Goal: Task Accomplishment & Management: Manage account settings

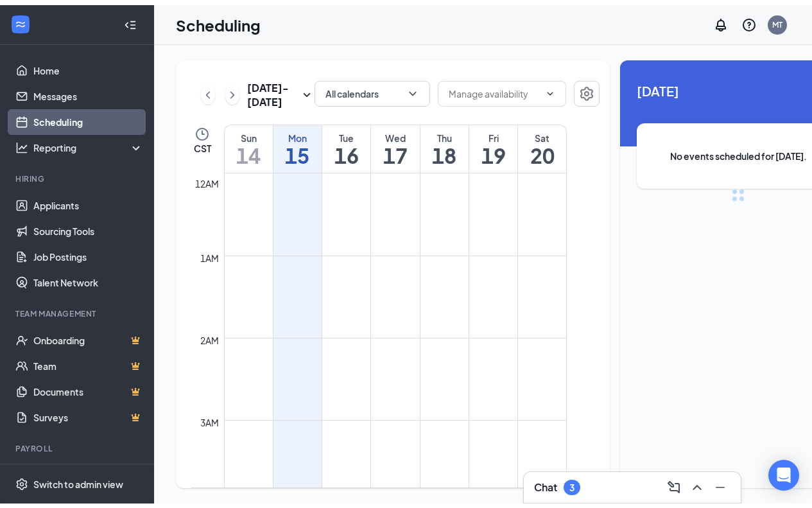
scroll to position [631, 0]
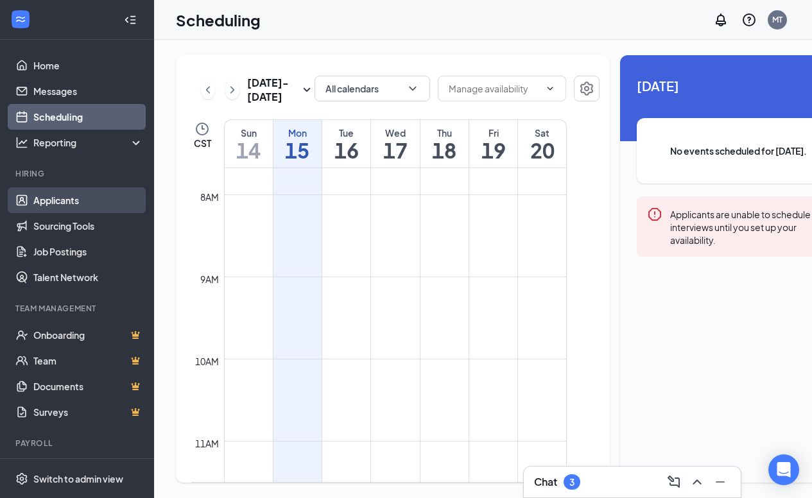
click at [66, 206] on link "Applicants" at bounding box center [88, 201] width 110 height 26
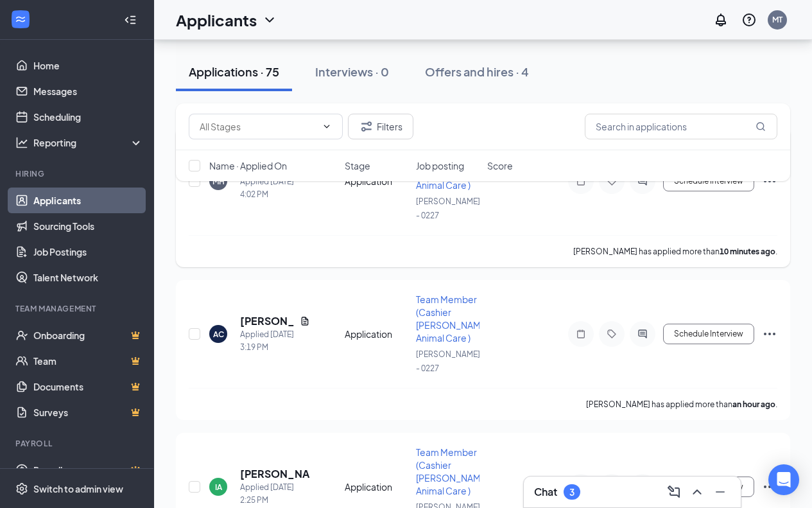
scroll to position [64, 0]
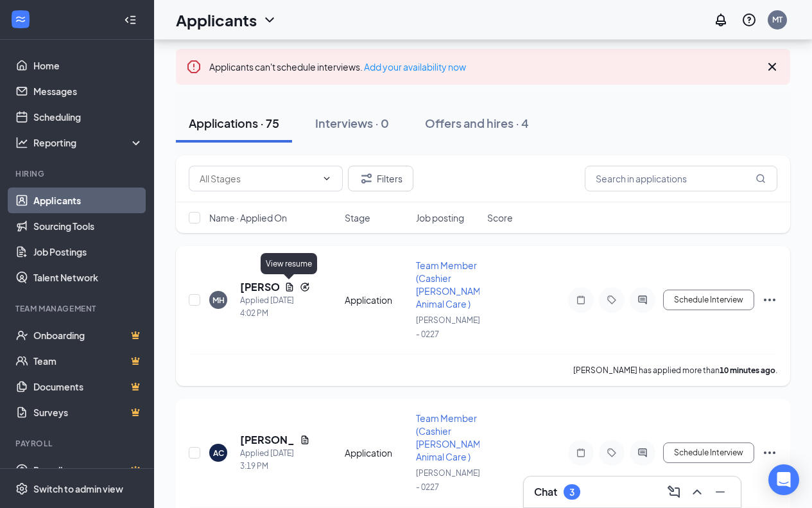
click at [286, 286] on icon "Document" at bounding box center [289, 287] width 7 height 8
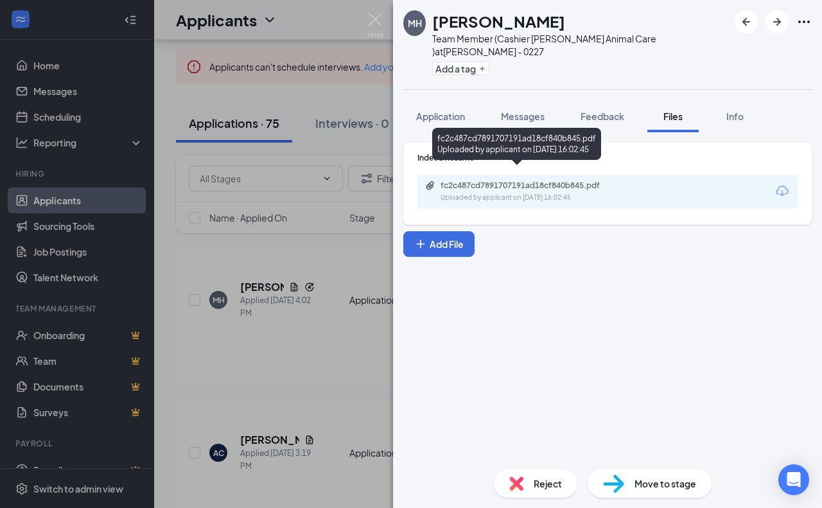
click at [507, 160] on div "fc2c487cd7891707191ad18cf840b845.pdf Uploaded by applicant on [DATE] 16:02:45" at bounding box center [516, 146] width 169 height 37
click at [511, 180] on div "fc2c487cd7891707191ad18cf840b845.pdf" at bounding box center [531, 185] width 180 height 10
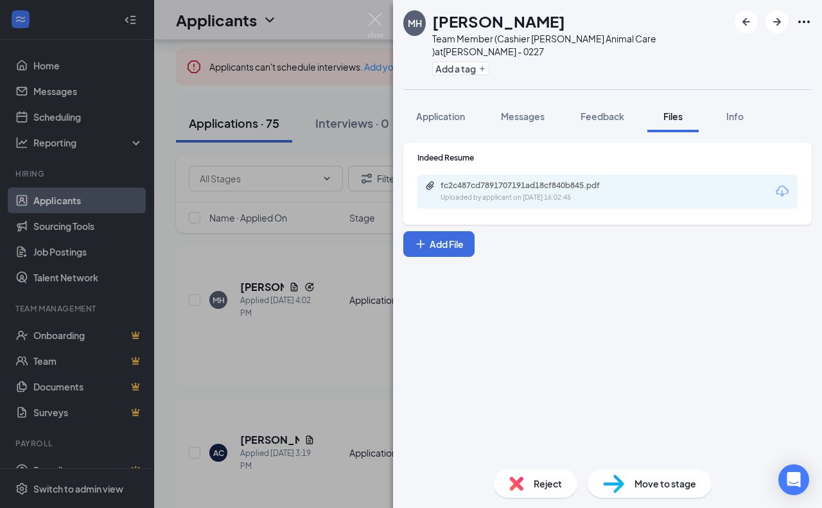
click at [324, 265] on div "[PERSON_NAME] [PERSON_NAME] Team Member (Cashier [PERSON_NAME] Animal Care ) at…" at bounding box center [411, 254] width 822 height 508
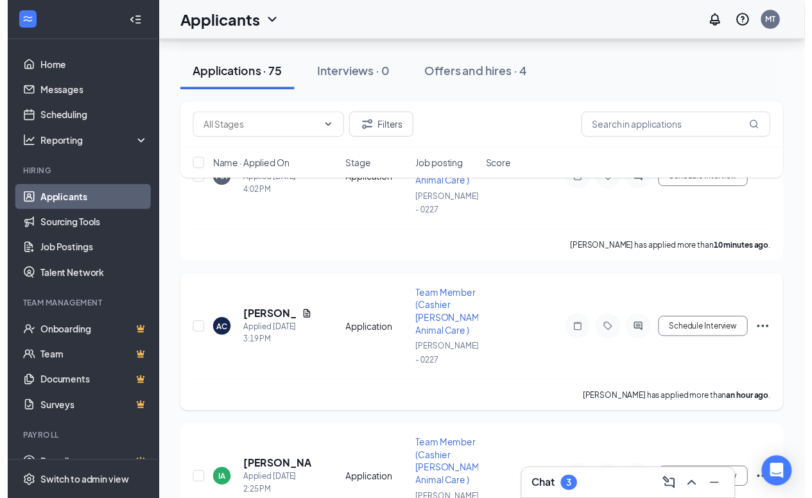
scroll to position [193, 0]
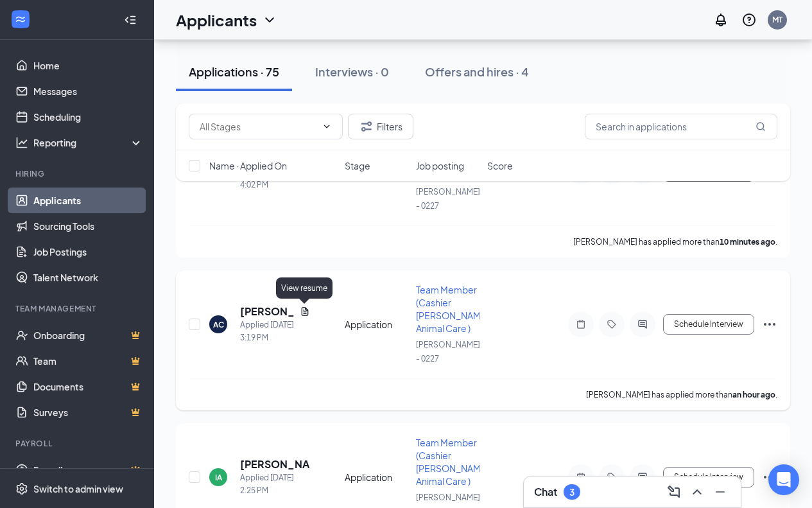
click at [304, 308] on icon "Document" at bounding box center [305, 311] width 10 height 10
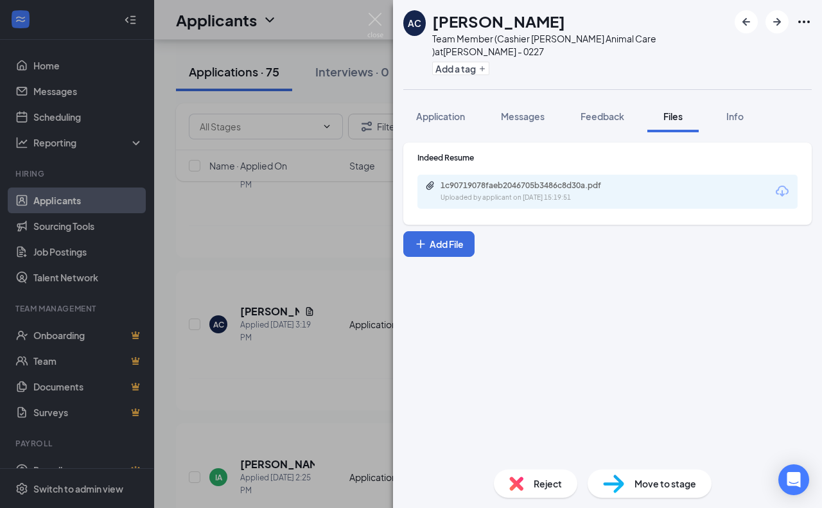
click at [507, 180] on div "1c90719078faeb2046705b3486c8d30a.pdf" at bounding box center [531, 185] width 180 height 10
click at [297, 273] on div "AC [PERSON_NAME] Team Member (Cashier [PERSON_NAME] Animal Care ) at [GEOGRAPHI…" at bounding box center [411, 254] width 822 height 508
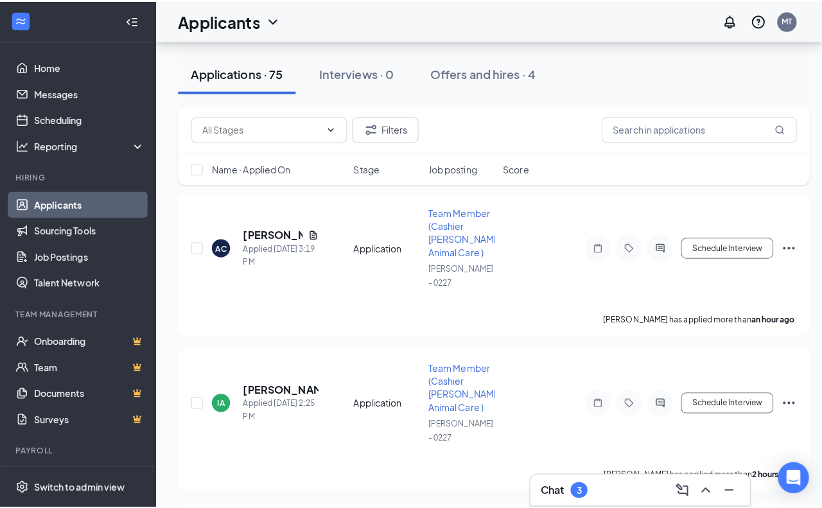
scroll to position [321, 0]
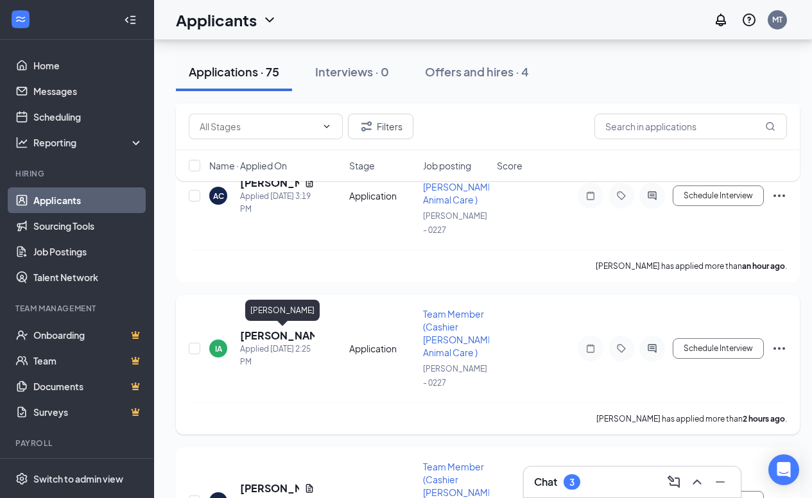
click at [300, 333] on h5 "[PERSON_NAME]" at bounding box center [277, 336] width 74 height 14
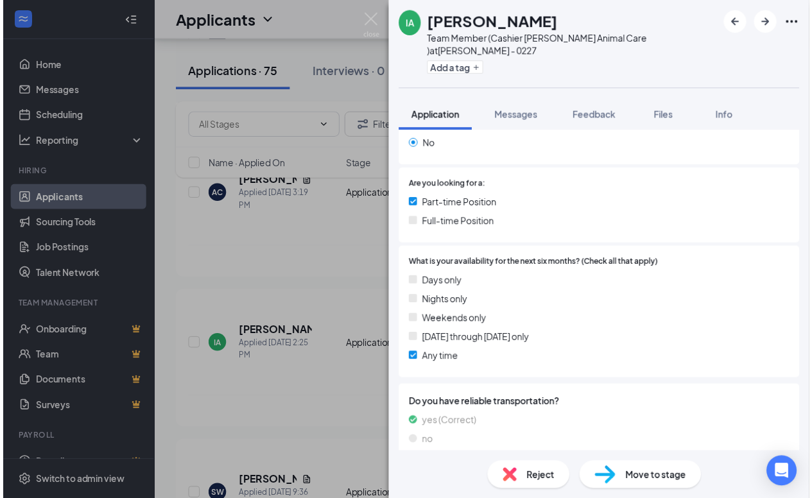
scroll to position [231, 0]
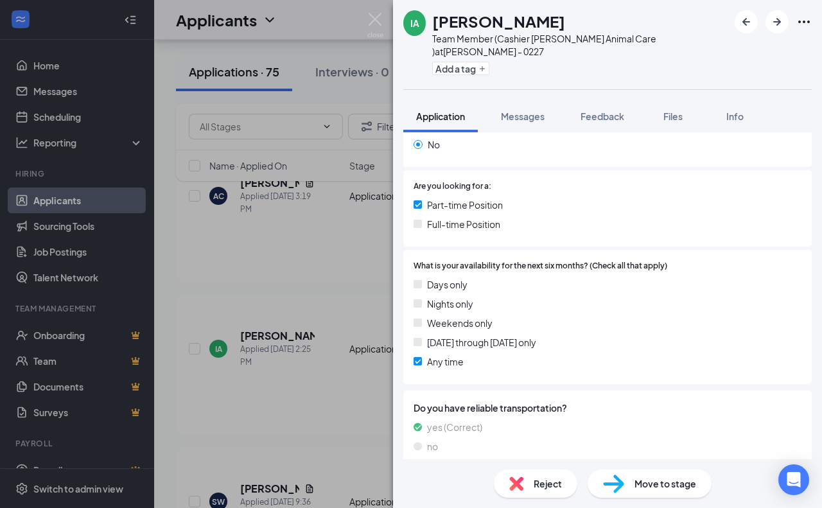
drag, startPoint x: 372, startPoint y: 288, endPoint x: 365, endPoint y: 306, distance: 18.5
click at [372, 290] on div "IA [PERSON_NAME] Team Member (Cashier [PERSON_NAME] Animal Care ) at [GEOGRAPHI…" at bounding box center [411, 254] width 822 height 508
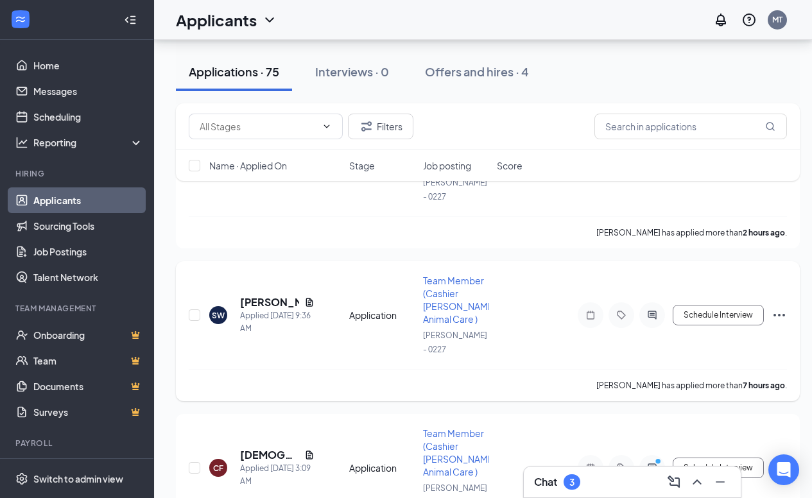
scroll to position [514, 0]
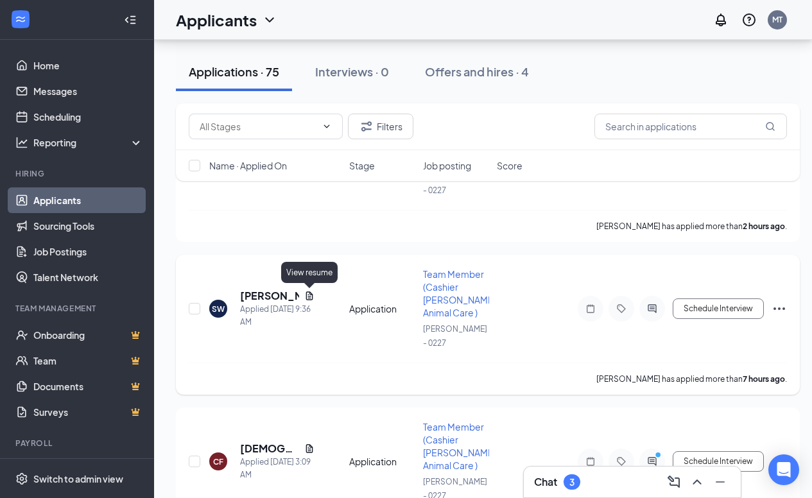
click at [308, 296] on icon "Document" at bounding box center [309, 296] width 10 height 10
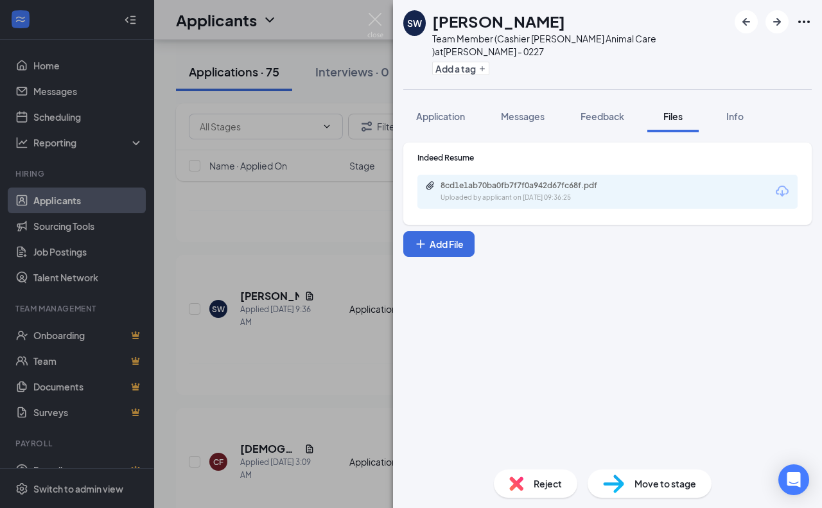
click at [245, 262] on div "SW [PERSON_NAME] Team Member (Cashier [PERSON_NAME] Animal Care ) at [GEOGRAPHI…" at bounding box center [411, 254] width 822 height 508
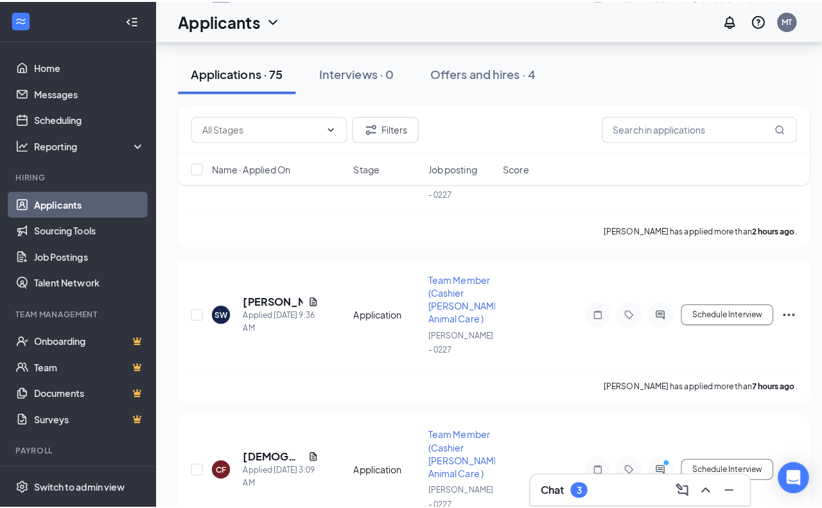
scroll to position [642, 0]
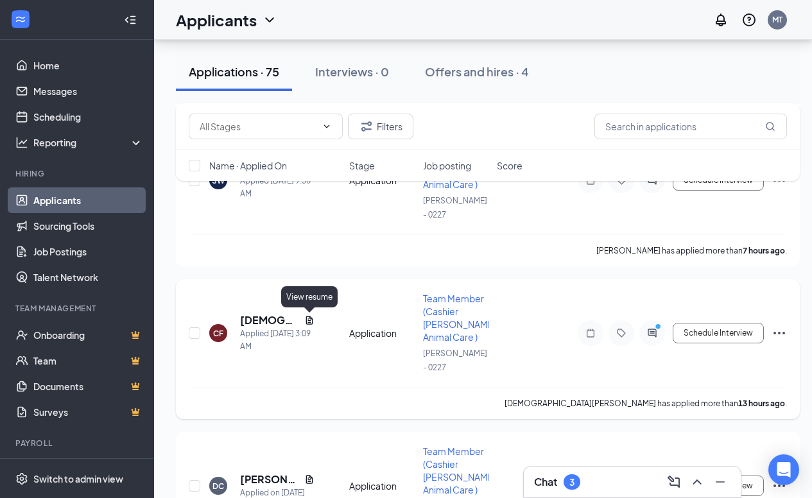
click at [311, 321] on icon "Document" at bounding box center [309, 320] width 7 height 8
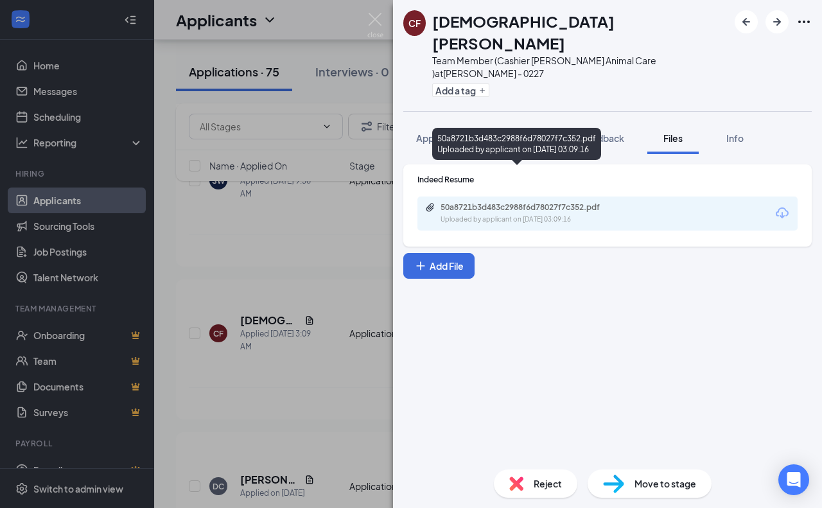
click at [561, 202] on div "50a8721b3d483c2988f6d78027f7c352.pdf" at bounding box center [531, 207] width 180 height 10
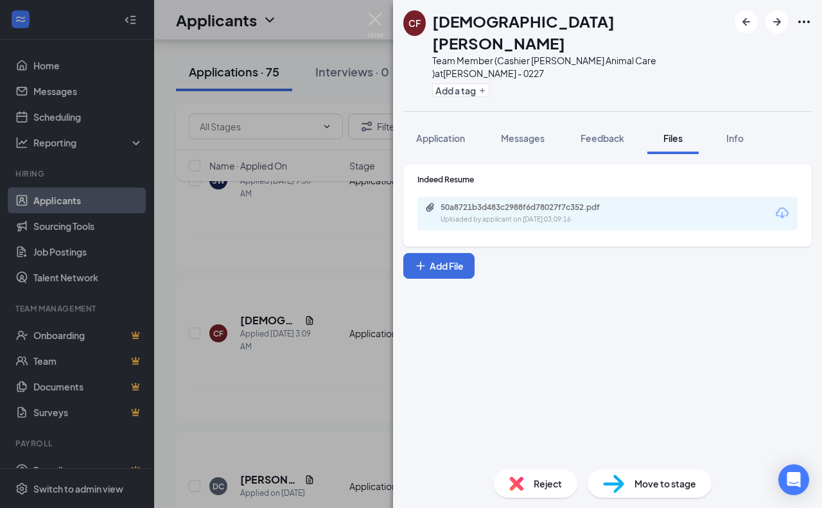
click at [227, 324] on div "CF [DEMOGRAPHIC_DATA][PERSON_NAME] Team Member (Cashier [PERSON_NAME] Animal Ca…" at bounding box center [411, 254] width 822 height 508
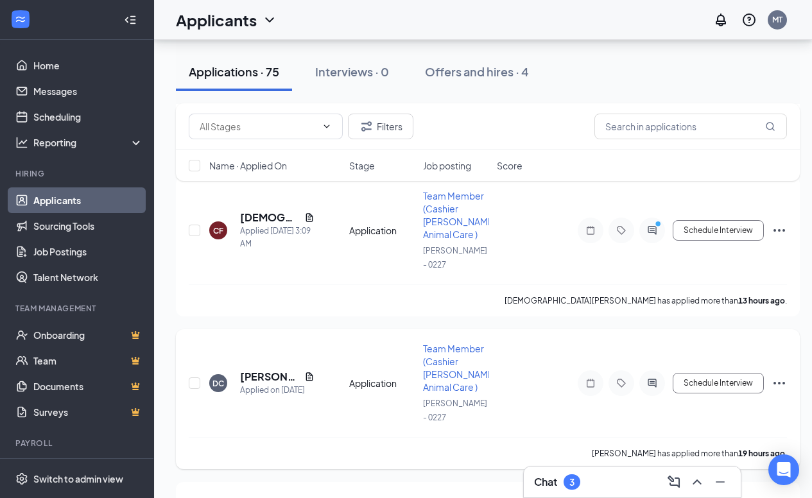
scroll to position [771, 0]
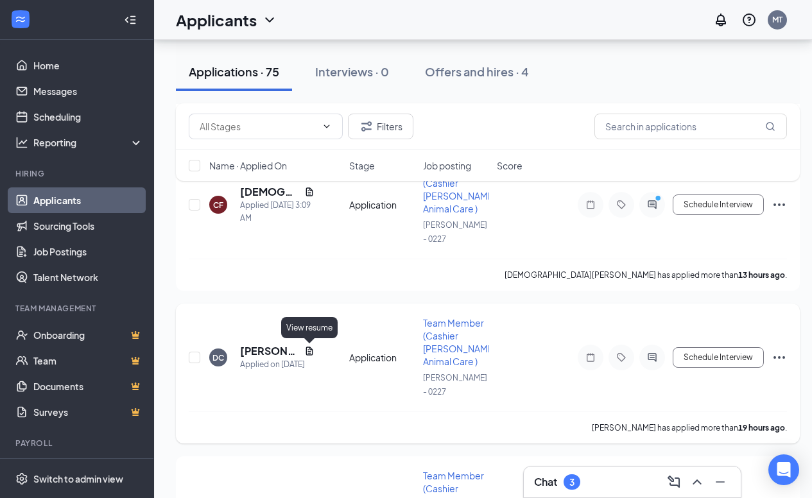
click at [311, 349] on icon "Document" at bounding box center [309, 351] width 10 height 10
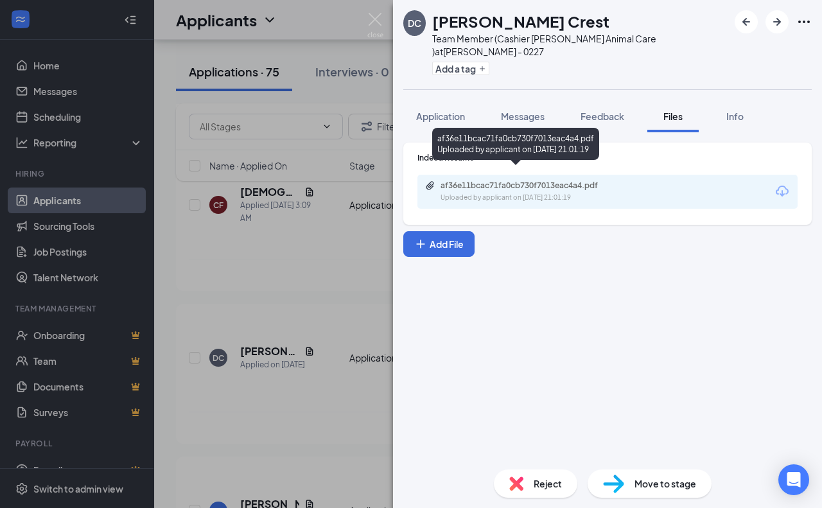
click at [557, 180] on div "af36e11bcac71fa0cb730f7013eac4a4.pdf" at bounding box center [531, 185] width 180 height 10
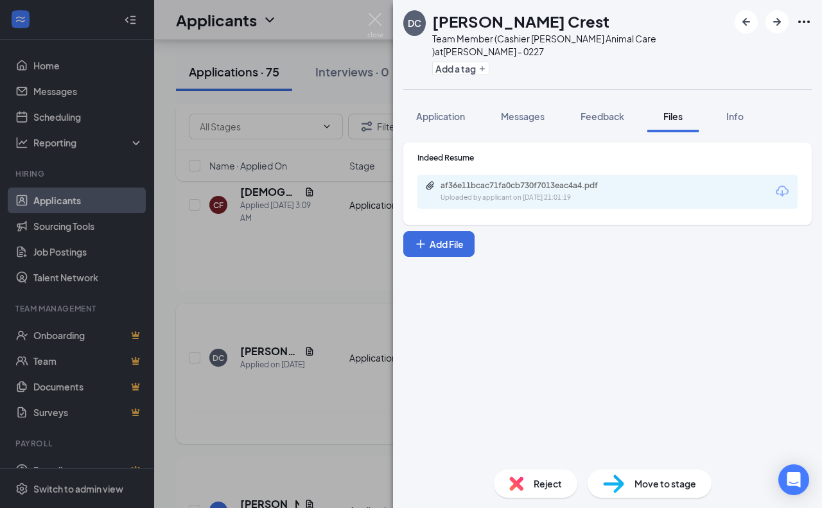
drag, startPoint x: 318, startPoint y: 310, endPoint x: 331, endPoint y: 315, distance: 13.8
click at [318, 310] on div "[PERSON_NAME] Crest Team Member (Cashier [PERSON_NAME] Animal Care ) at [GEOGRA…" at bounding box center [411, 254] width 822 height 508
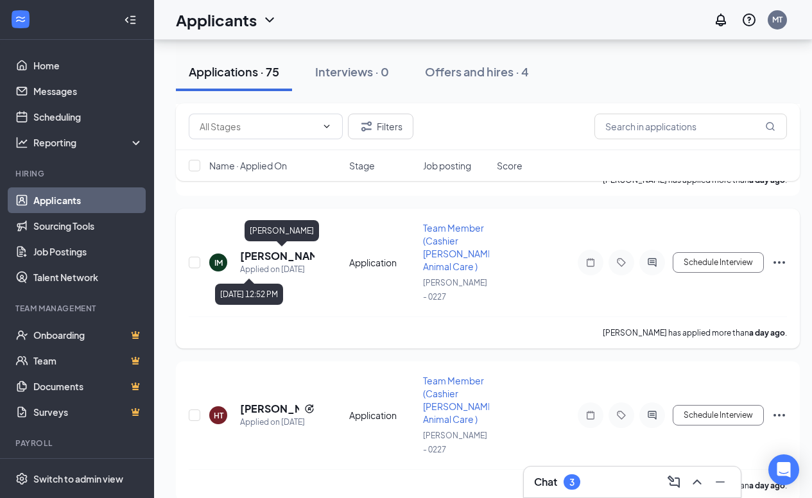
scroll to position [1343, 0]
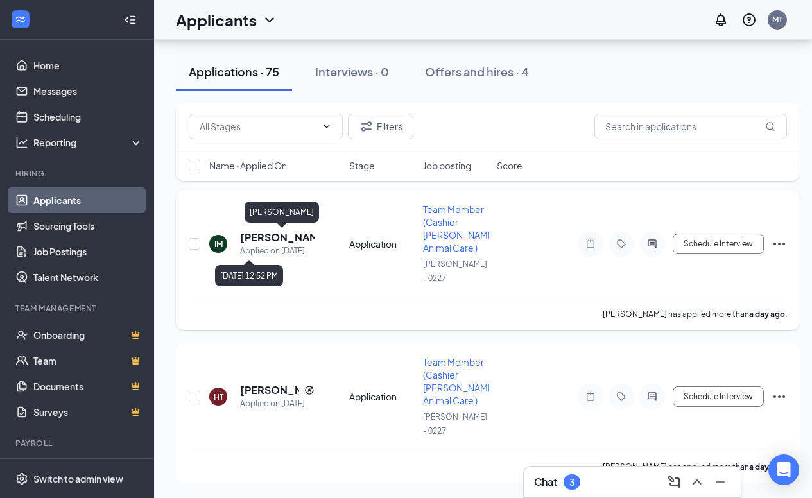
click at [291, 231] on h5 "[PERSON_NAME]" at bounding box center [277, 238] width 74 height 14
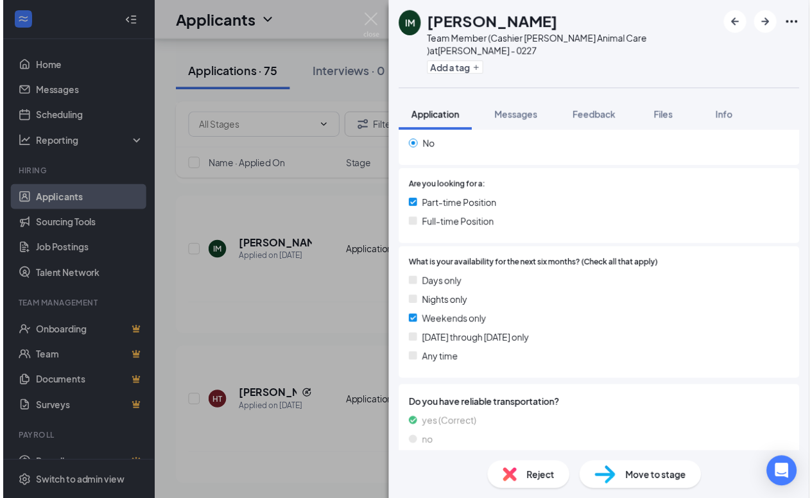
scroll to position [231, 0]
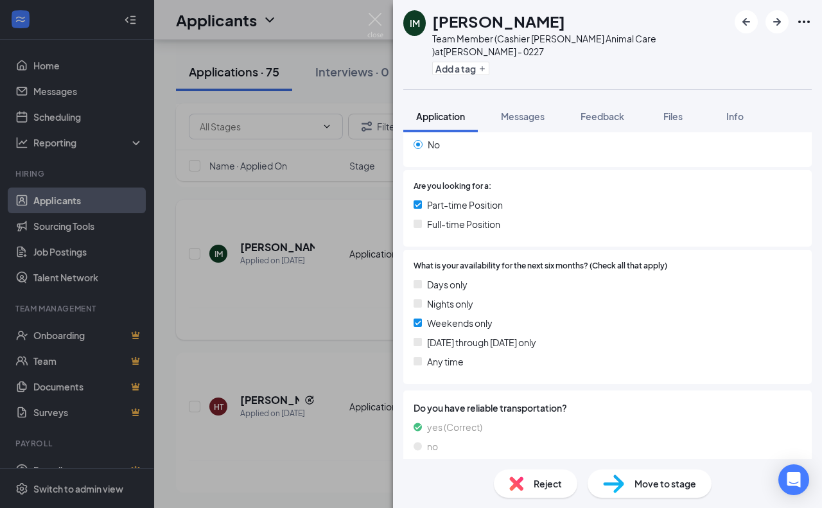
drag, startPoint x: 308, startPoint y: 311, endPoint x: 319, endPoint y: 317, distance: 12.6
click at [310, 311] on div "IM [PERSON_NAME] Team Member (Cashier [PERSON_NAME] Animal Care ) at [GEOGRAPHI…" at bounding box center [411, 254] width 822 height 508
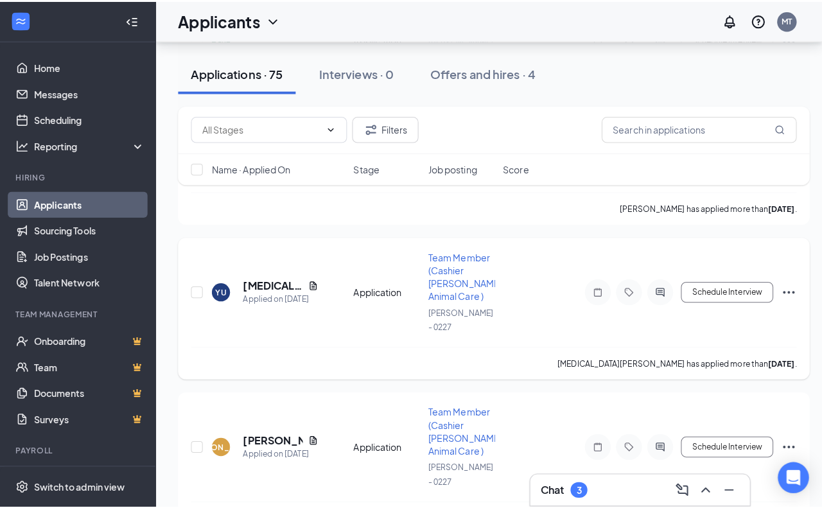
scroll to position [1857, 0]
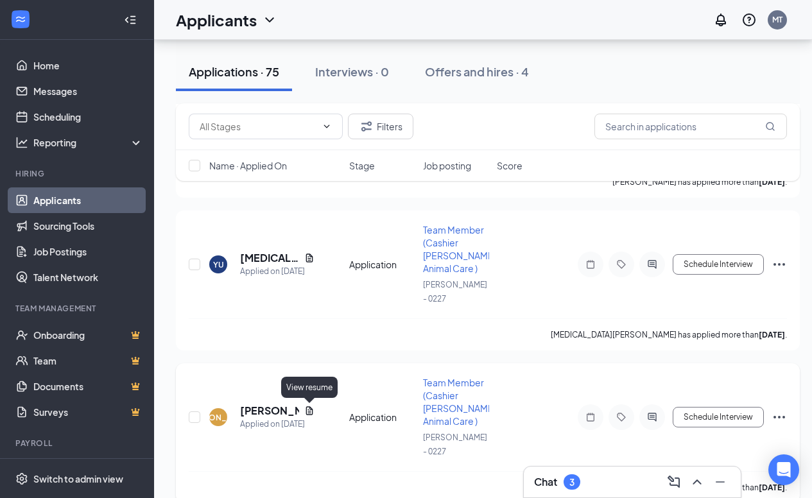
click at [315, 408] on div "[PERSON_NAME] [PERSON_NAME] Applied on [DATE]" at bounding box center [275, 417] width 132 height 27
click at [313, 407] on icon "Document" at bounding box center [309, 411] width 10 height 10
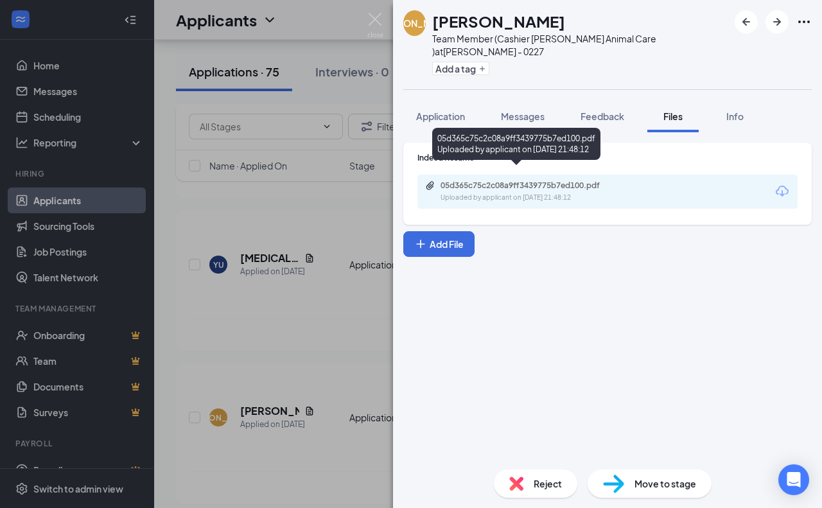
click at [546, 193] on div "Uploaded by applicant on [DATE] 21:48:12" at bounding box center [537, 198] width 193 height 10
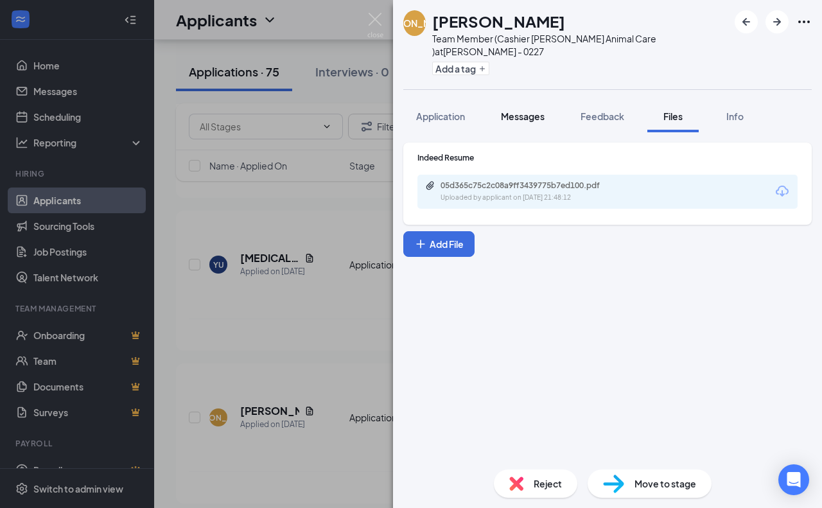
click at [542, 110] on div "Messages" at bounding box center [523, 116] width 44 height 13
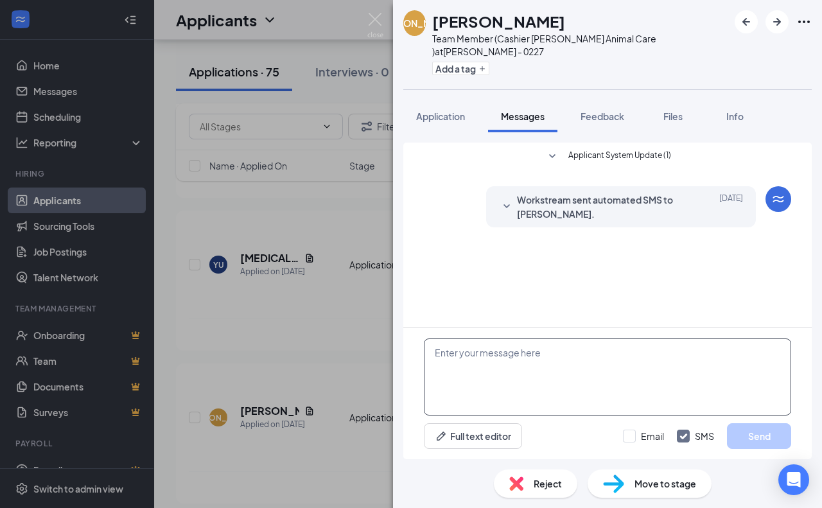
click at [496, 365] on textarea at bounding box center [607, 376] width 367 height 77
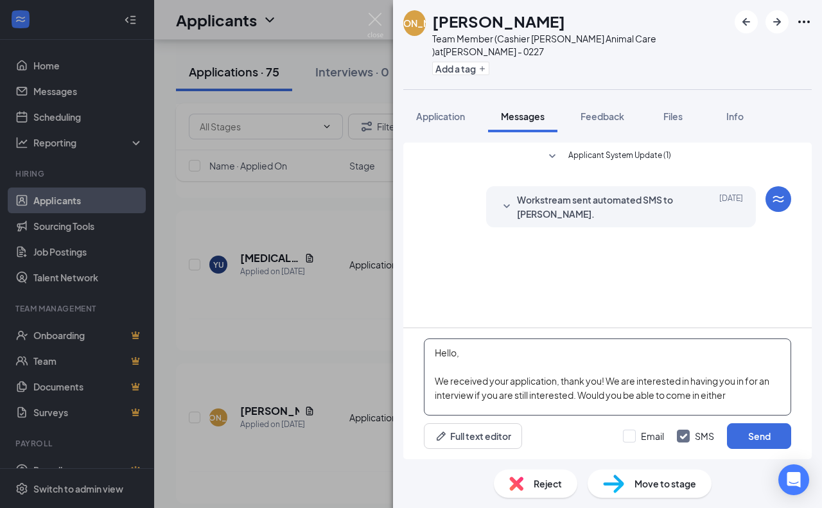
drag, startPoint x: 753, startPoint y: 384, endPoint x: 753, endPoint y: 392, distance: 7.7
click at [753, 386] on textarea "Hello, We received your application, thank you! We are interested in having you…" at bounding box center [607, 376] width 367 height 77
click at [752, 399] on textarea "Hello, We received your application, thank you! We are interested in having you…" at bounding box center [607, 376] width 367 height 77
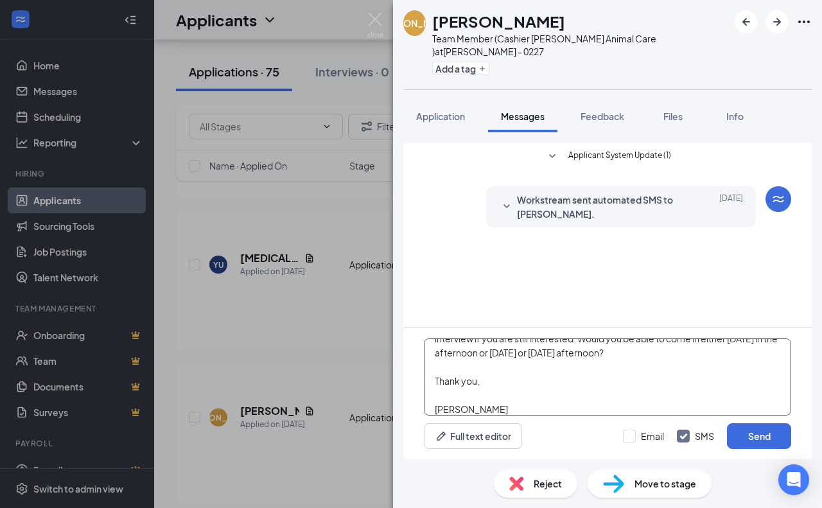
scroll to position [71, 0]
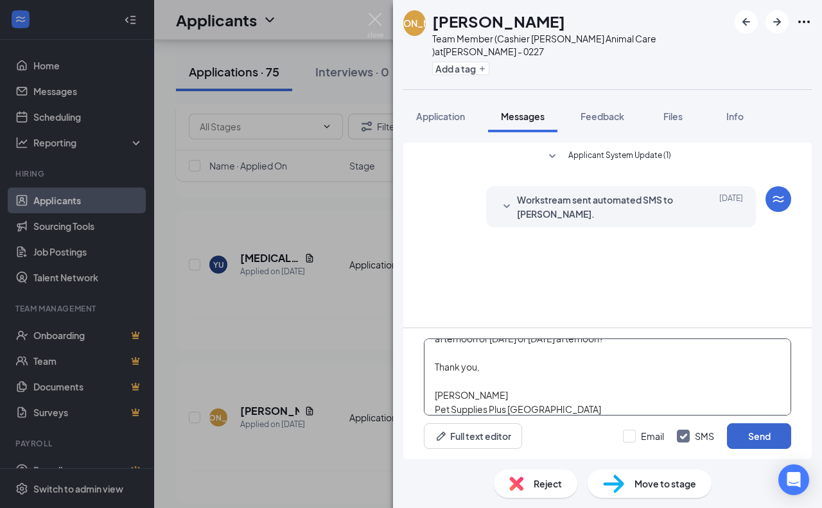
type textarea "Hello, We received your application, thank you! We are interested in having you…"
click at [743, 430] on button "Send" at bounding box center [759, 436] width 64 height 26
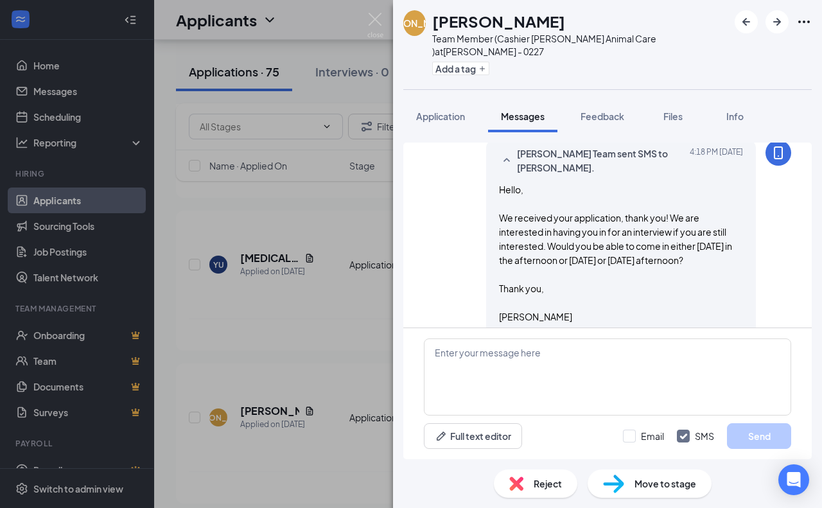
scroll to position [123, 0]
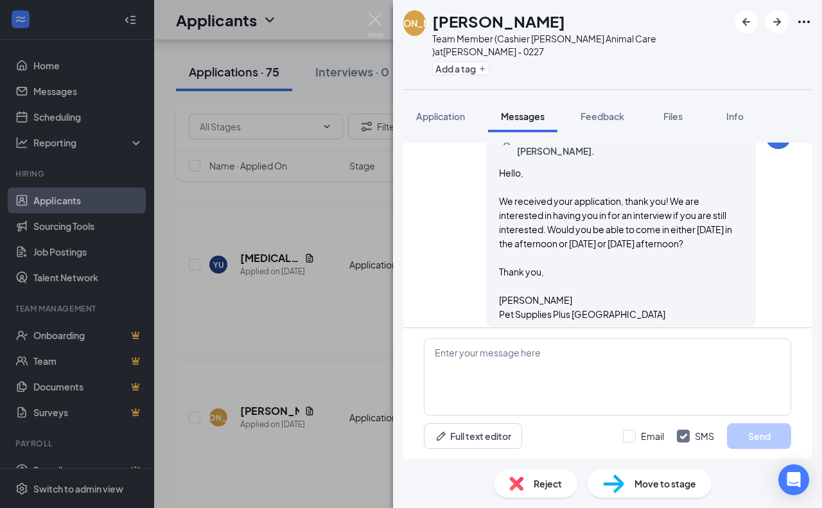
drag, startPoint x: 338, startPoint y: 191, endPoint x: 336, endPoint y: 204, distance: 13.0
click at [340, 189] on div "[PERSON_NAME] [PERSON_NAME] Team Member (Cashier [PERSON_NAME] Animal Care ) at…" at bounding box center [411, 254] width 822 height 508
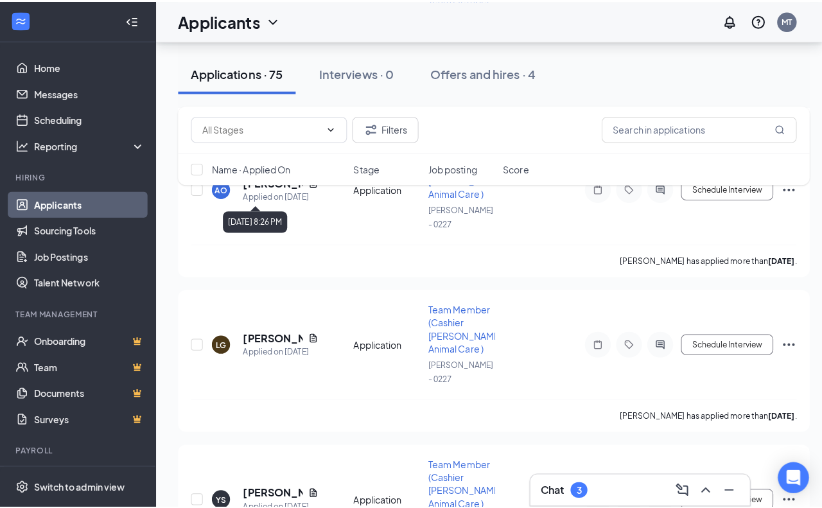
scroll to position [2242, 0]
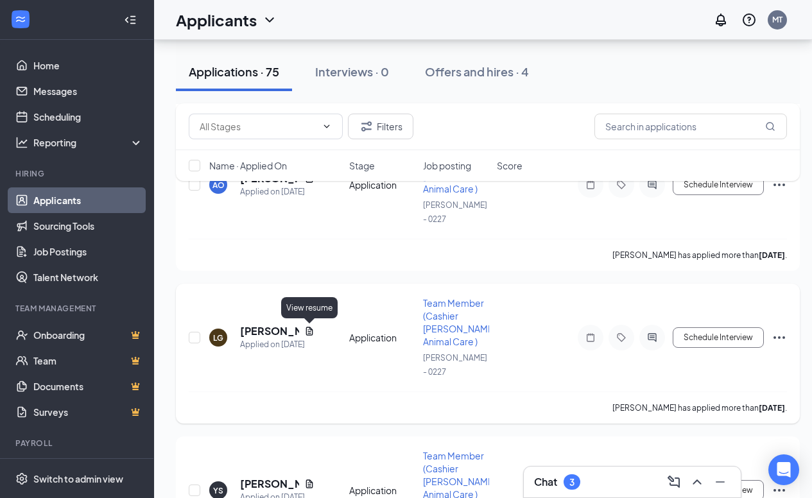
click at [310, 332] on icon "Document" at bounding box center [309, 331] width 7 height 8
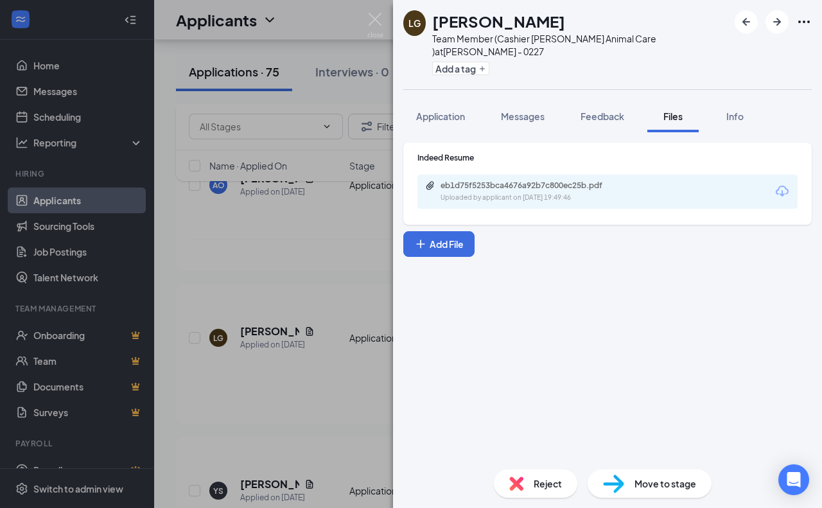
click at [507, 175] on div "eb1d75f5253bca4676a92b7c800ec25b.pdf Uploaded by applicant on [DATE] 19:49:46" at bounding box center [607, 192] width 380 height 34
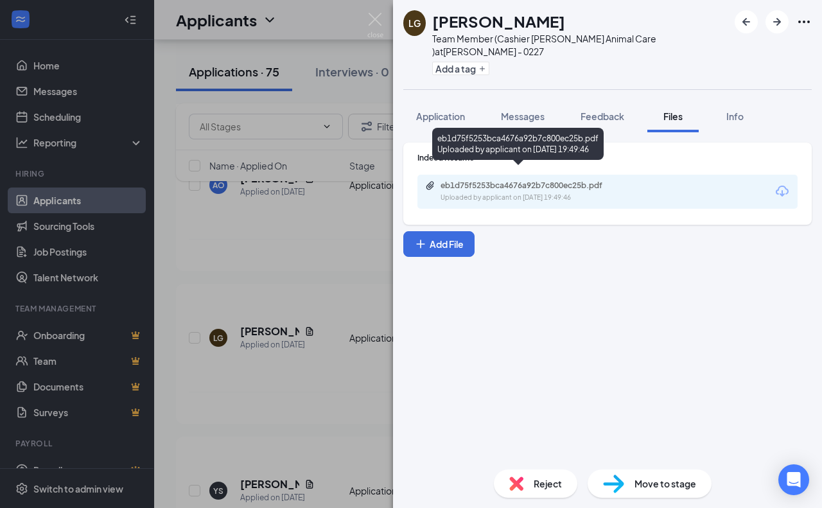
click at [517, 180] on div "eb1d75f5253bca4676a92b7c800ec25b.pdf" at bounding box center [531, 185] width 180 height 10
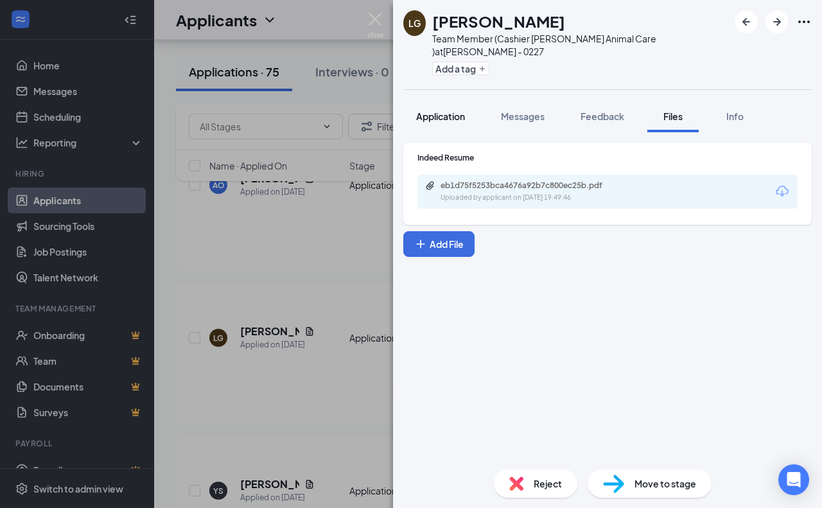
drag, startPoint x: 445, startPoint y: 112, endPoint x: 491, endPoint y: 183, distance: 84.6
click at [445, 112] on button "Application" at bounding box center [440, 116] width 74 height 32
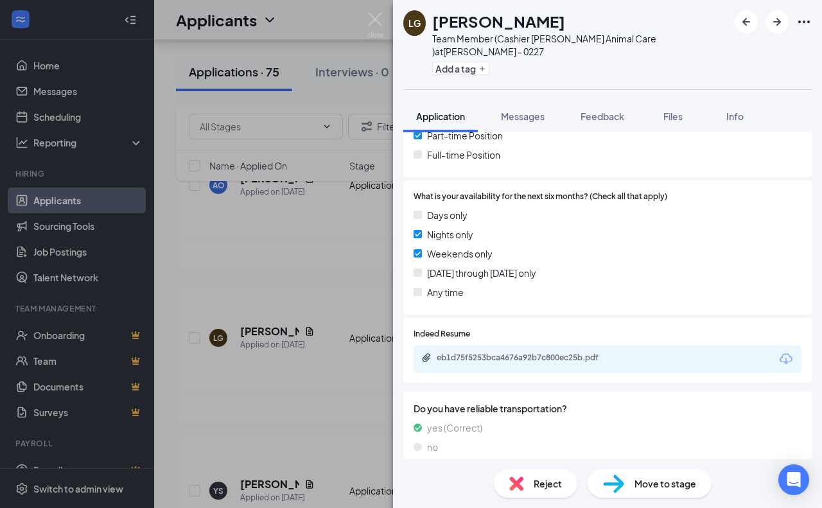
scroll to position [301, 0]
drag, startPoint x: 510, startPoint y: 112, endPoint x: 509, endPoint y: 121, distance: 9.0
click at [510, 112] on button "Messages" at bounding box center [522, 116] width 69 height 32
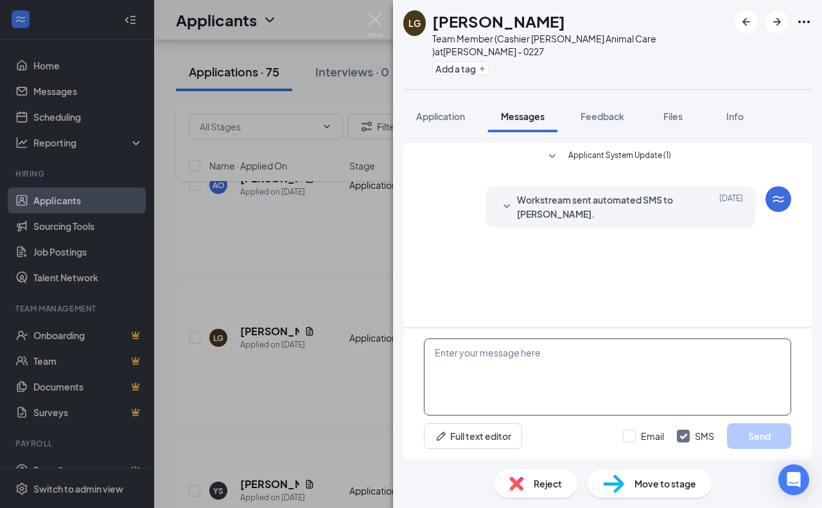
click at [505, 352] on textarea at bounding box center [607, 376] width 367 height 77
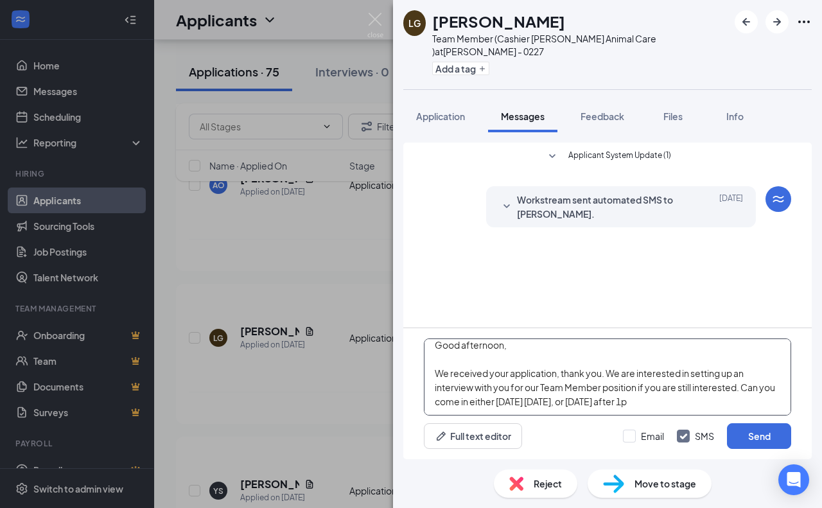
scroll to position [8, 0]
click at [724, 398] on textarea "Good afternoon, We received your application, thank you. We are interested in s…" at bounding box center [607, 376] width 367 height 77
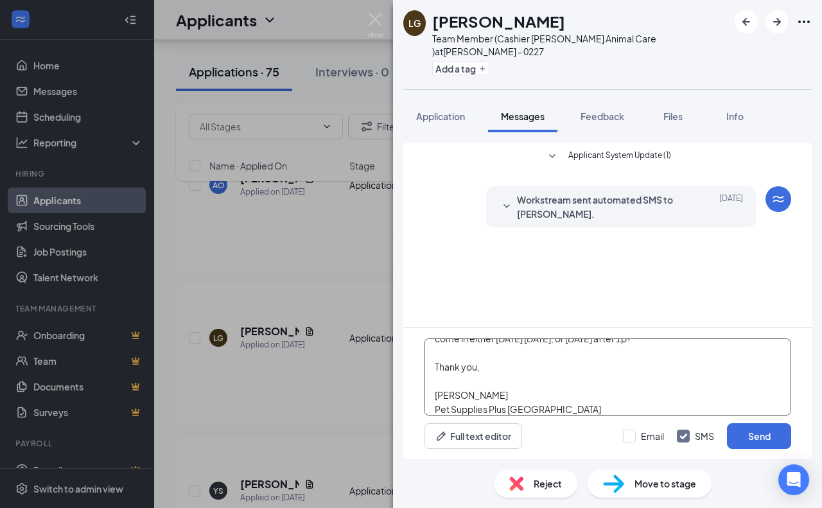
scroll to position [6, 0]
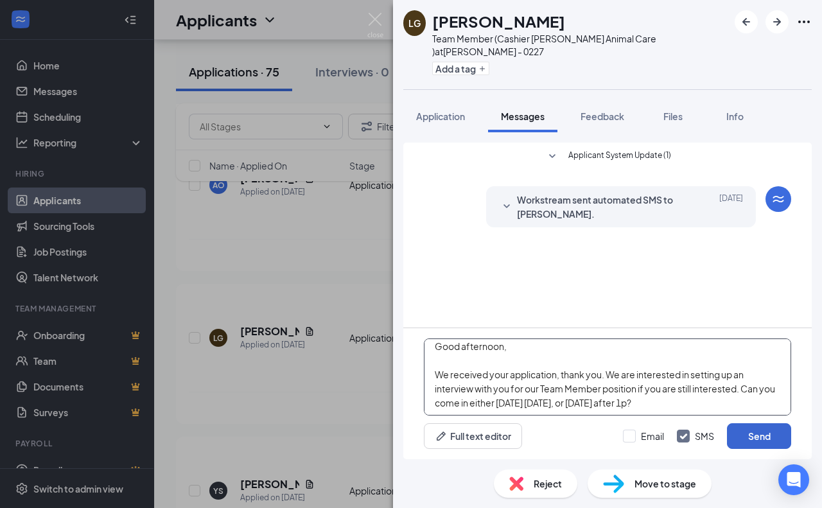
type textarea "Good afternoon, We received your application, thank you. We are interested in s…"
click at [756, 444] on button "Send" at bounding box center [759, 436] width 64 height 26
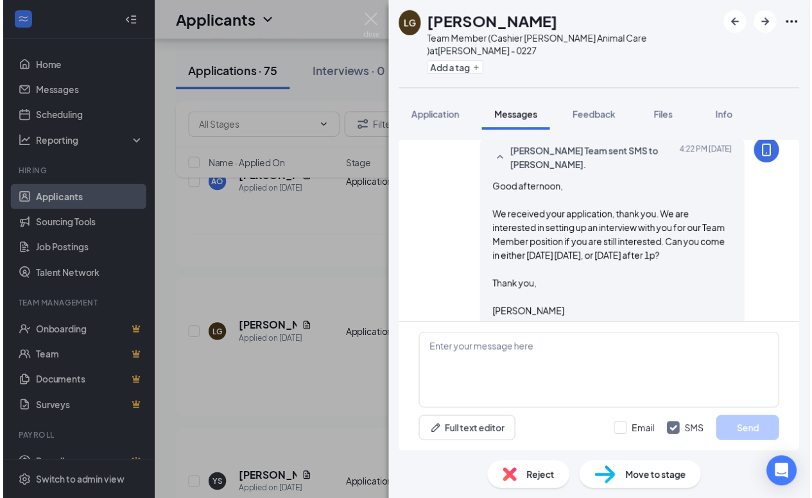
scroll to position [123, 0]
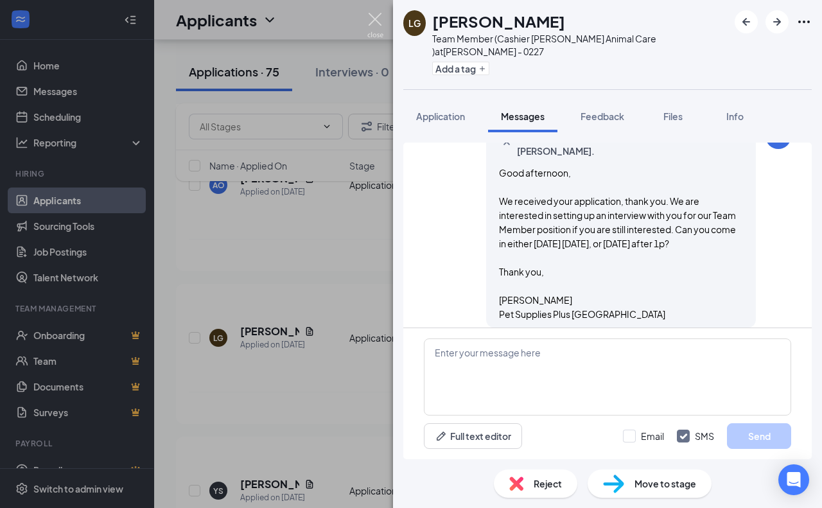
click at [380, 22] on img at bounding box center [375, 25] width 16 height 25
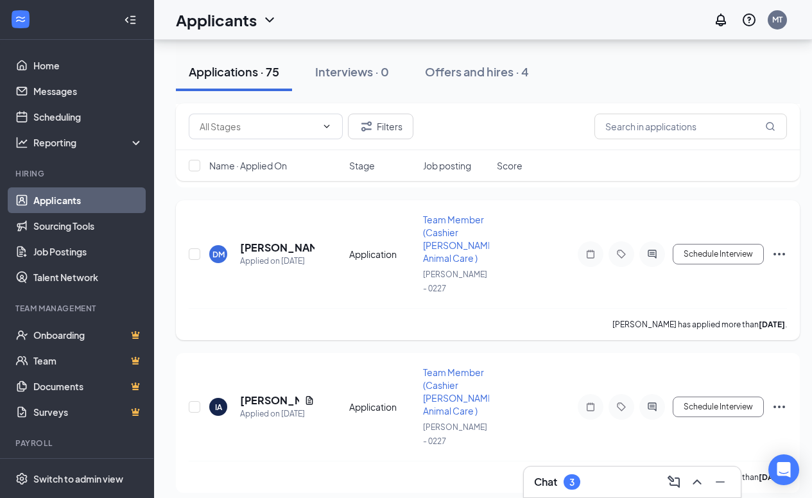
scroll to position [2691, 0]
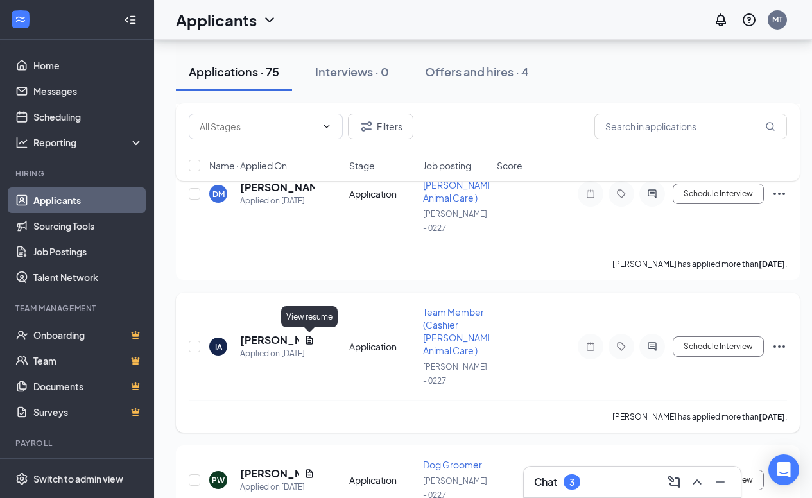
click at [313, 338] on icon "Document" at bounding box center [309, 340] width 10 height 10
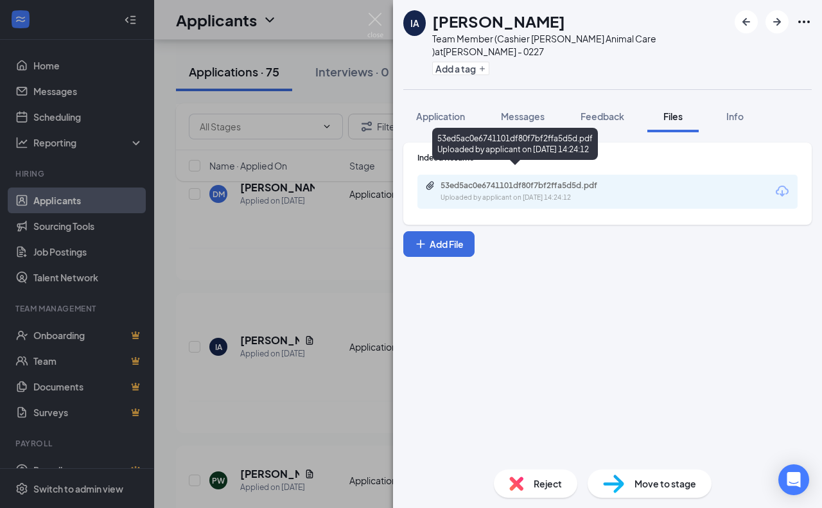
click at [535, 193] on div "Uploaded by applicant on [DATE] 14:24:12" at bounding box center [537, 198] width 193 height 10
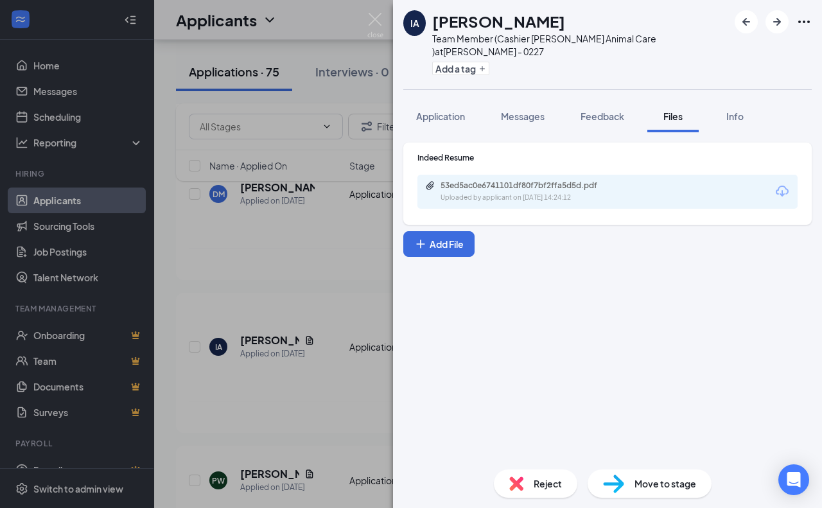
click at [119, 286] on div "IA [PERSON_NAME] Team Member (Cashier [PERSON_NAME] Animal Care ) at [GEOGRAPHI…" at bounding box center [411, 254] width 822 height 508
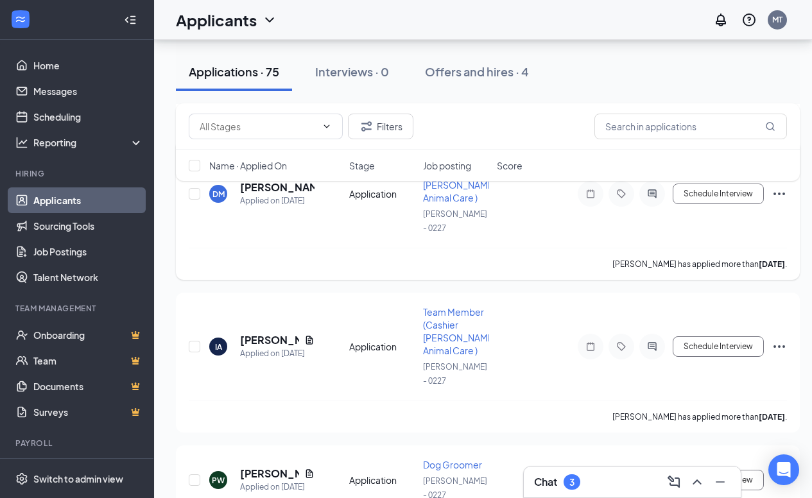
click at [257, 258] on div "[PERSON_NAME] has applied more than [DATE] ." at bounding box center [488, 264] width 599 height 32
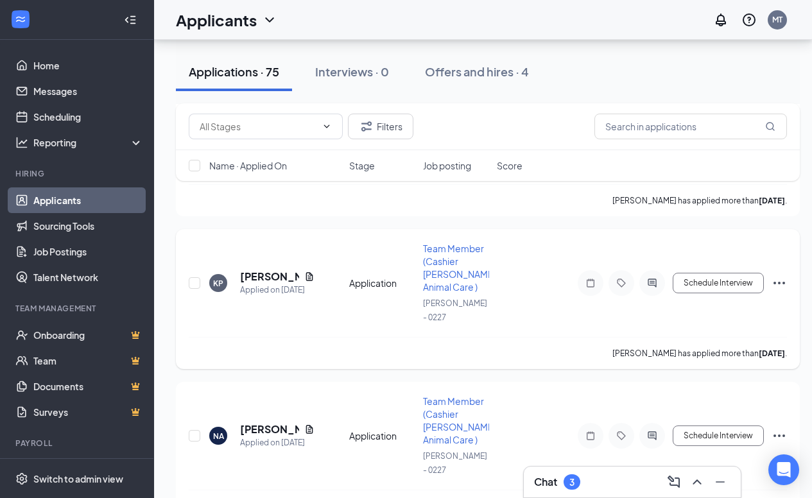
scroll to position [3205, 0]
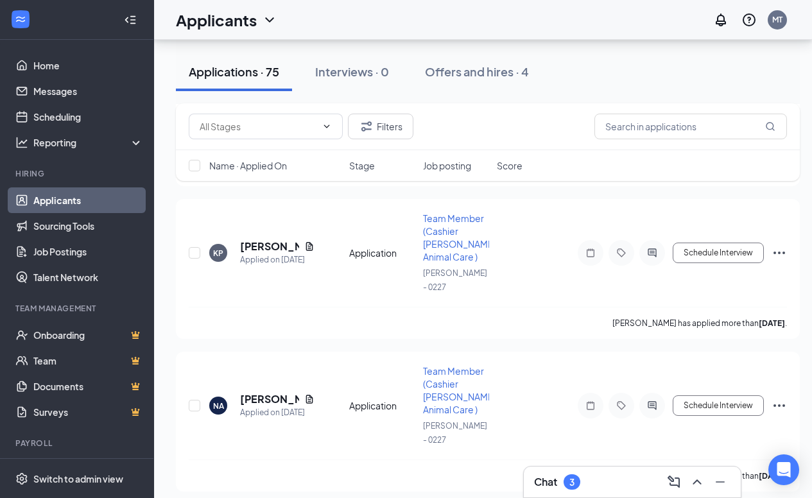
click at [639, 477] on div "Chat 3" at bounding box center [632, 482] width 197 height 21
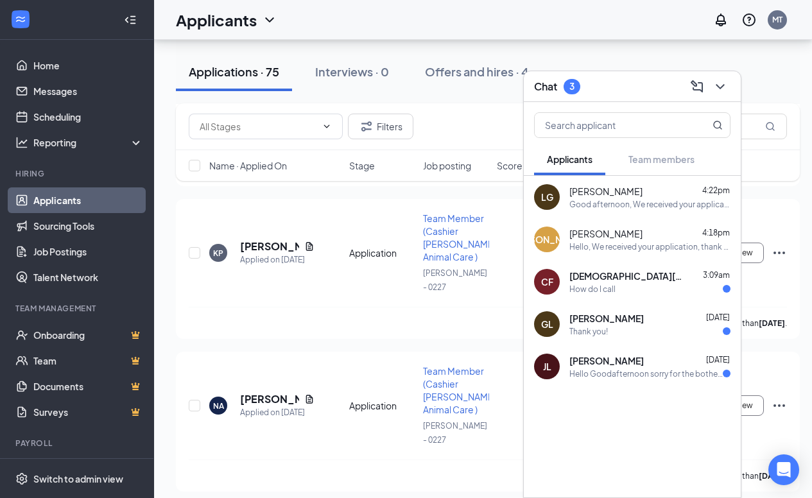
click at [680, 280] on div "[DEMOGRAPHIC_DATA][PERSON_NAME] 3:09am" at bounding box center [650, 276] width 161 height 13
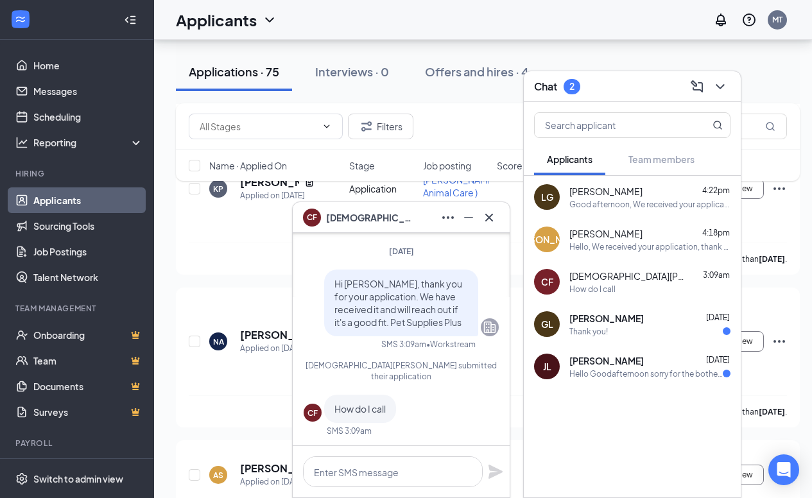
scroll to position [0, 0]
drag, startPoint x: 505, startPoint y: 215, endPoint x: 500, endPoint y: 223, distance: 8.9
click at [505, 216] on div "CF [DEMOGRAPHIC_DATA][PERSON_NAME]" at bounding box center [401, 217] width 217 height 31
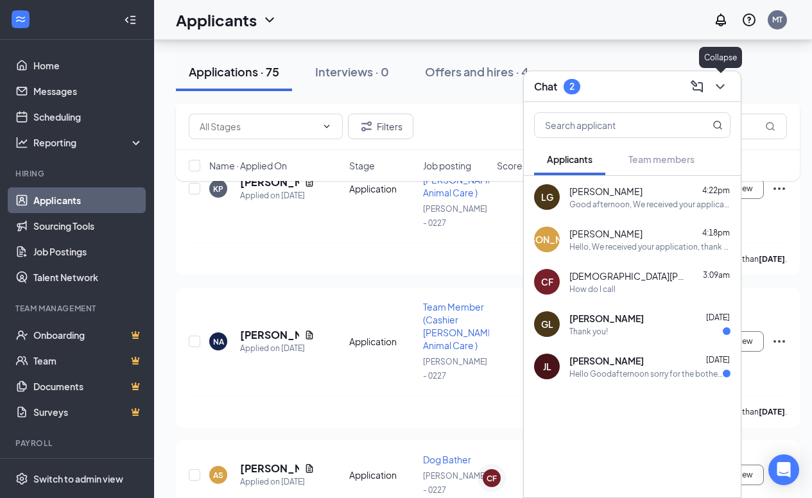
click at [730, 83] on div at bounding box center [719, 86] width 23 height 21
click at [722, 87] on icon "ChevronDown" at bounding box center [720, 86] width 15 height 15
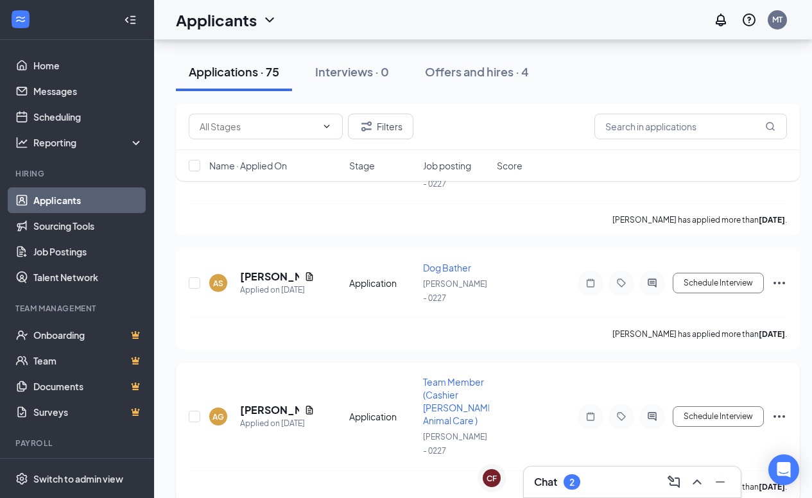
scroll to position [3462, 0]
click at [308, 276] on icon "Document" at bounding box center [309, 276] width 10 height 10
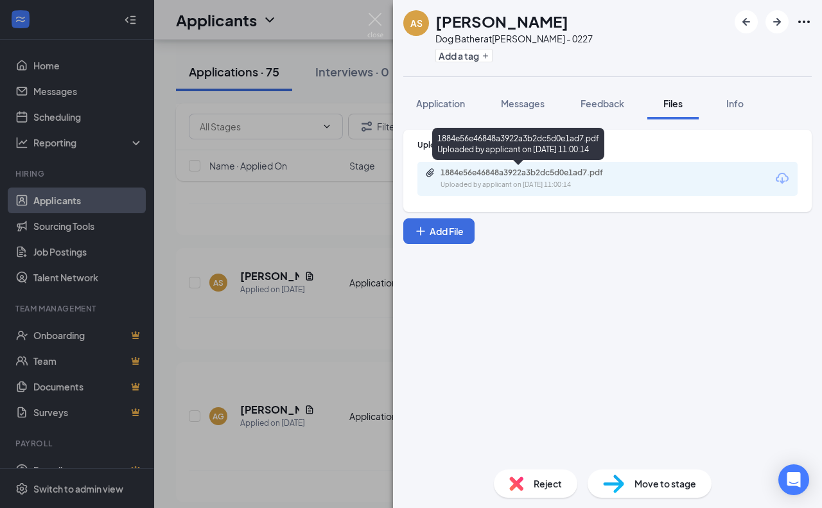
click at [476, 177] on div "1884e56e46848a3922a3b2dc5d0e1ad7.pdf" at bounding box center [531, 173] width 180 height 10
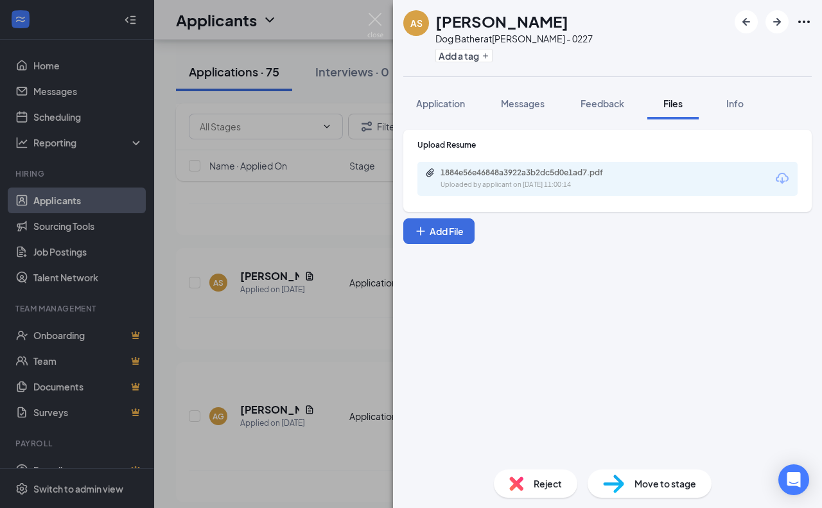
click at [370, 301] on div "AS [PERSON_NAME] Dog Bather at [GEOGRAPHIC_DATA] - 0227 Add a tag Application M…" at bounding box center [411, 254] width 822 height 508
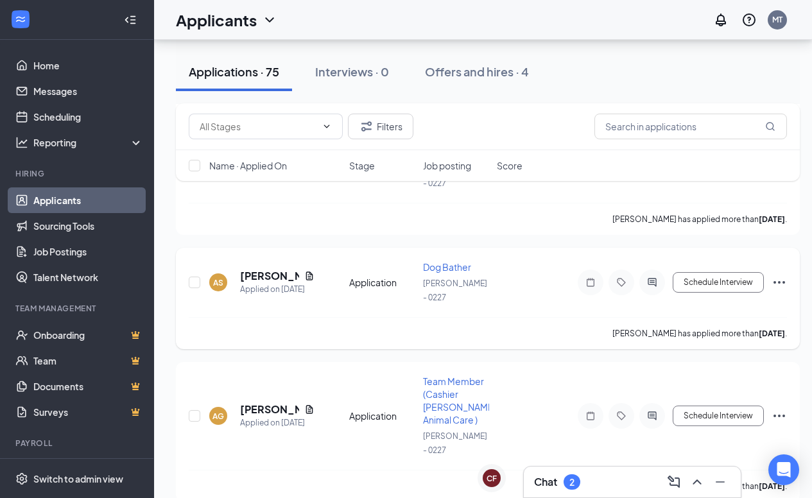
scroll to position [3590, 0]
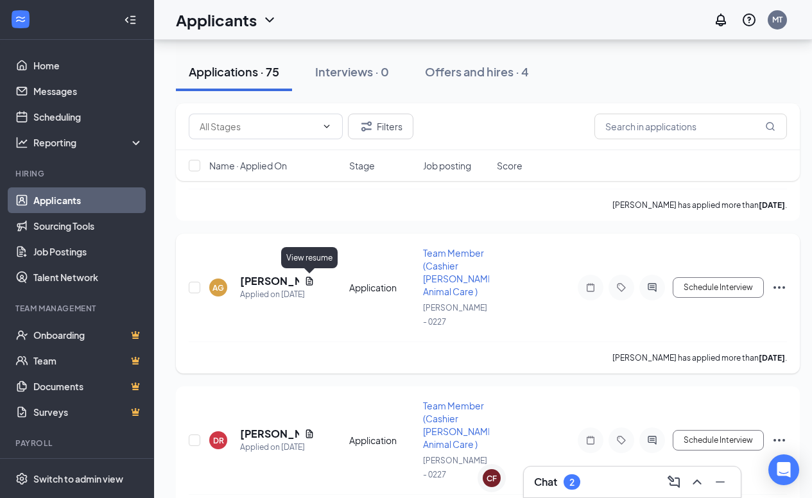
click at [304, 278] on icon "Document" at bounding box center [309, 281] width 10 height 10
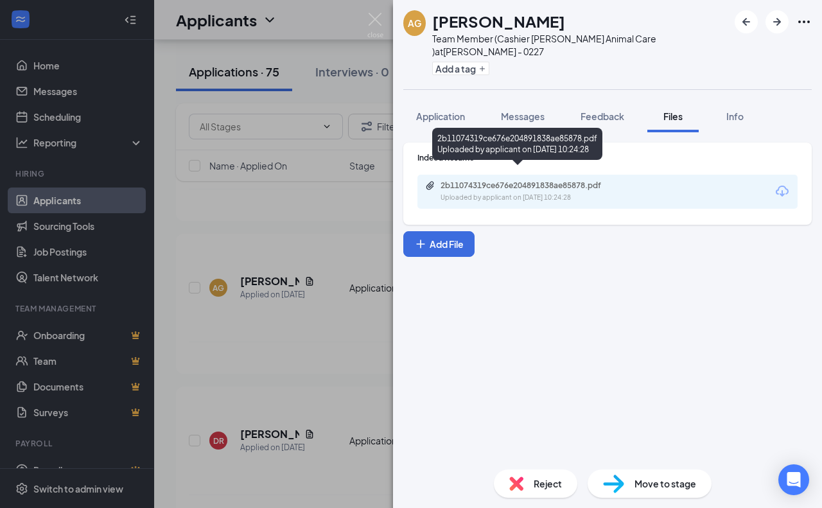
click at [534, 180] on div "2b11074319ce676e204891838ae85878.pdf" at bounding box center [531, 185] width 180 height 10
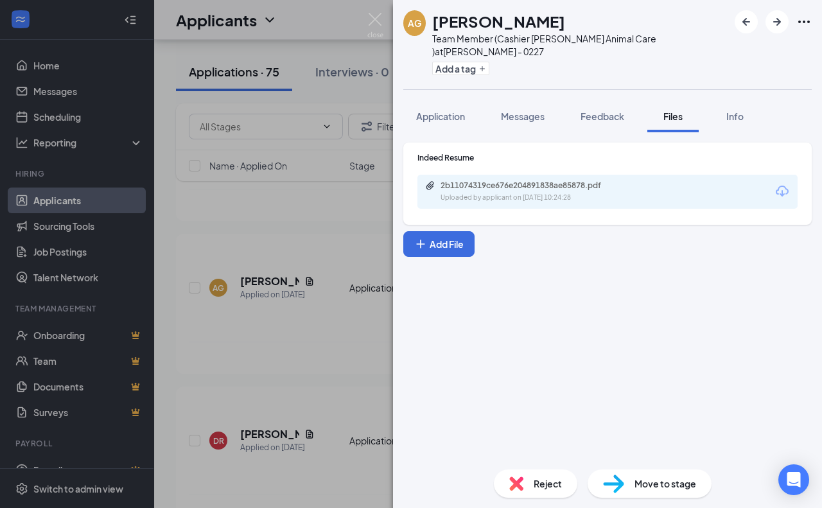
click at [300, 306] on div "[PERSON_NAME] Team Member (Cashier [PERSON_NAME] Animal Care ) at [GEOGRAPHIC_D…" at bounding box center [411, 254] width 822 height 508
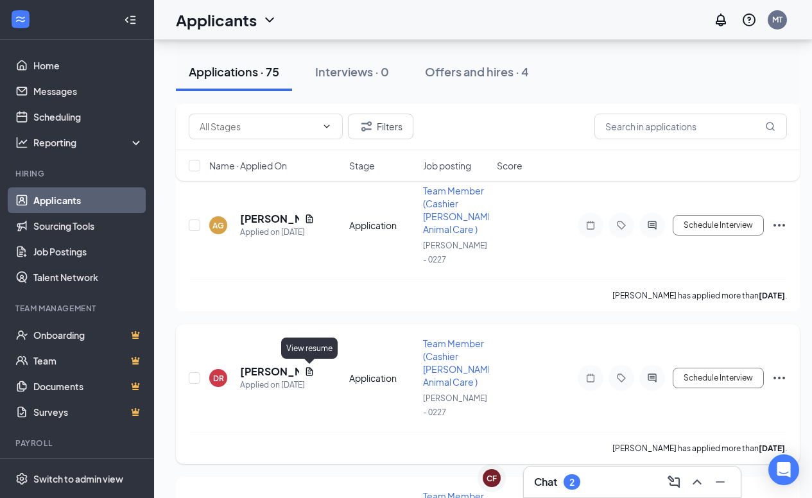
scroll to position [3655, 0]
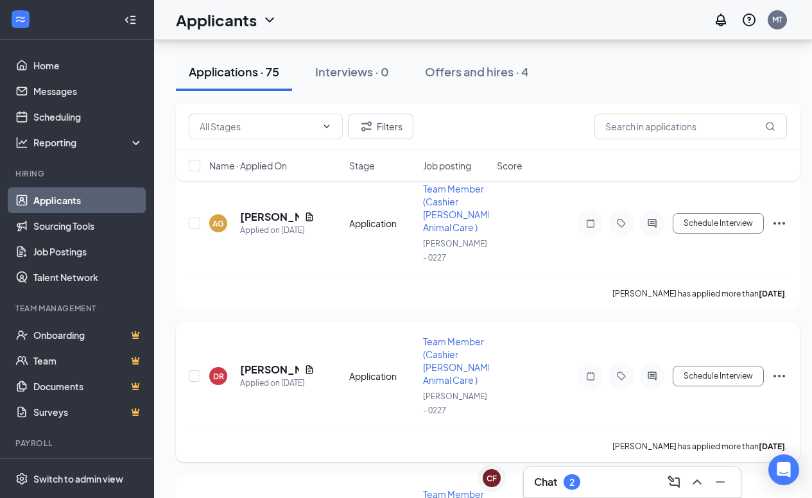
click at [312, 365] on div "[PERSON_NAME]" at bounding box center [277, 370] width 74 height 14
click at [311, 367] on icon "Document" at bounding box center [309, 369] width 7 height 8
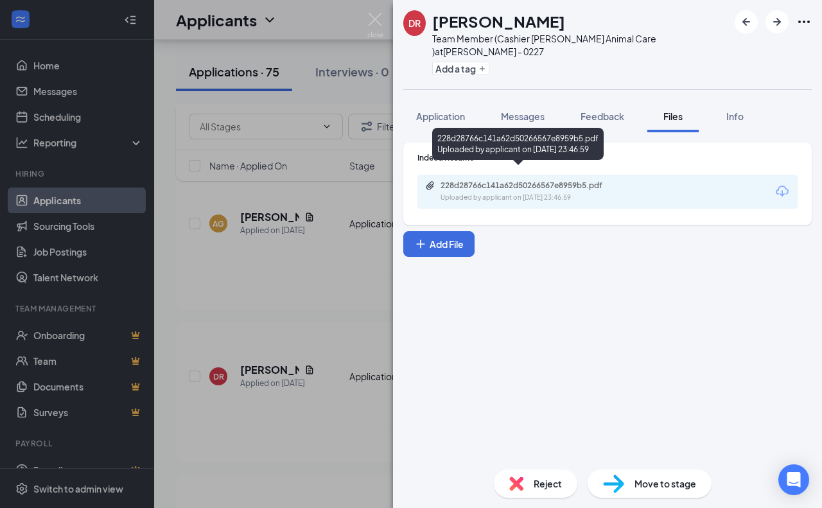
click at [503, 193] on div "Uploaded by applicant on [DATE] 23:46:59" at bounding box center [537, 198] width 193 height 10
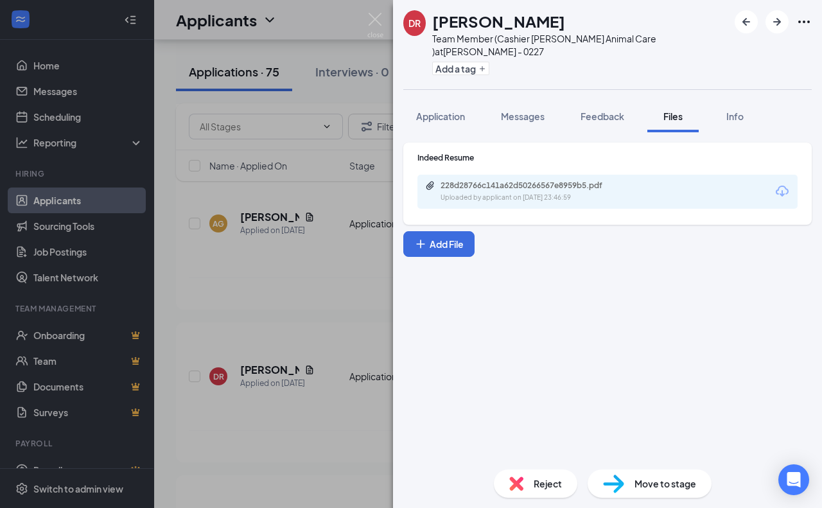
click at [293, 288] on div "[PERSON_NAME] Team Member (Cashier [PERSON_NAME] Animal Care ) at [GEOGRAPHIC_D…" at bounding box center [411, 254] width 822 height 508
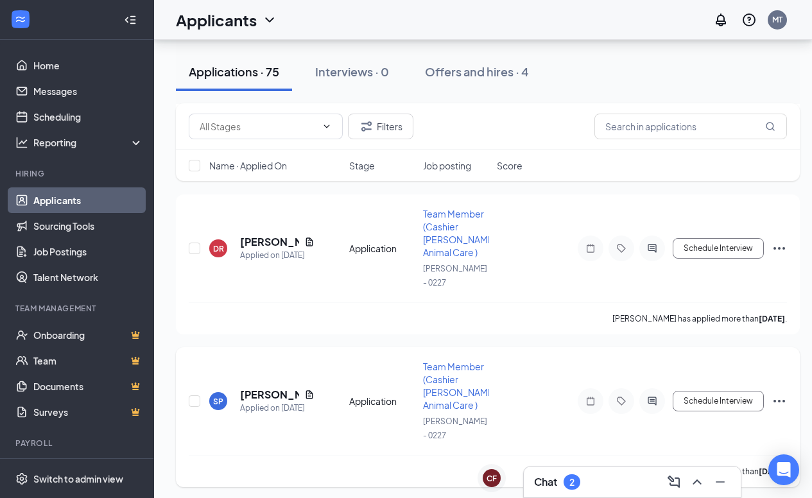
scroll to position [3783, 0]
click at [303, 399] on div "[PERSON_NAME]" at bounding box center [277, 394] width 74 height 14
click at [313, 394] on icon "Document" at bounding box center [309, 394] width 10 height 10
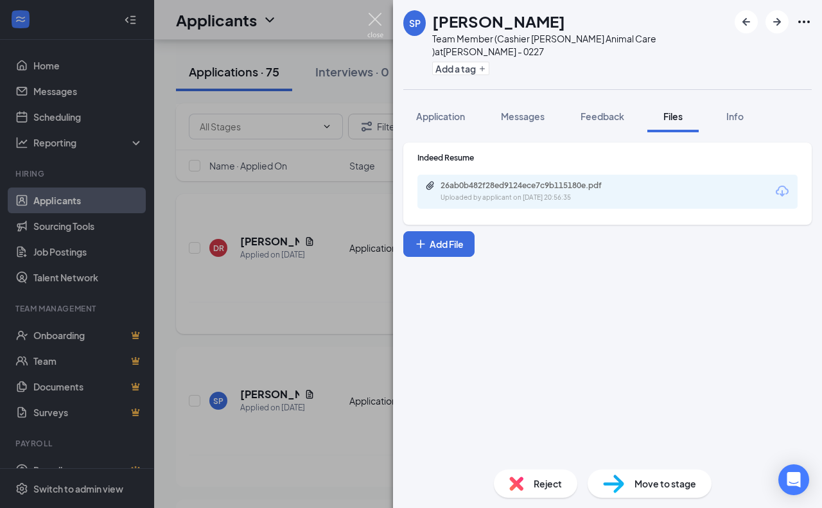
drag, startPoint x: 377, startPoint y: 20, endPoint x: 261, endPoint y: 289, distance: 293.1
click at [377, 20] on img at bounding box center [375, 25] width 16 height 25
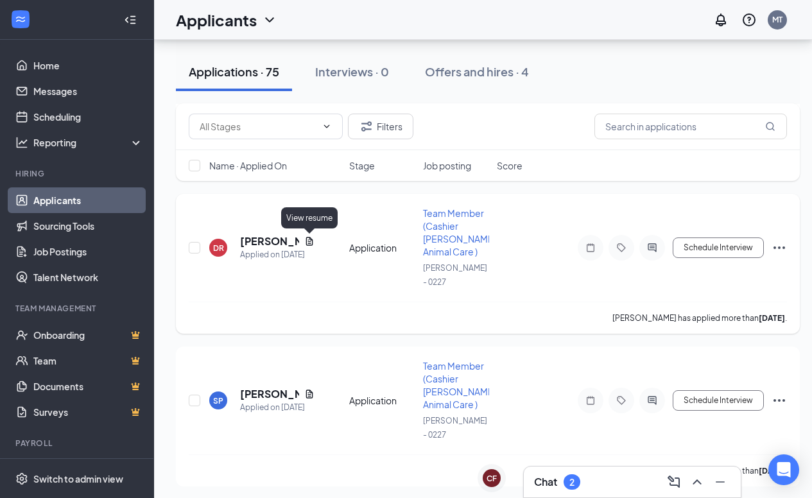
click at [308, 240] on icon "Document" at bounding box center [309, 241] width 10 height 10
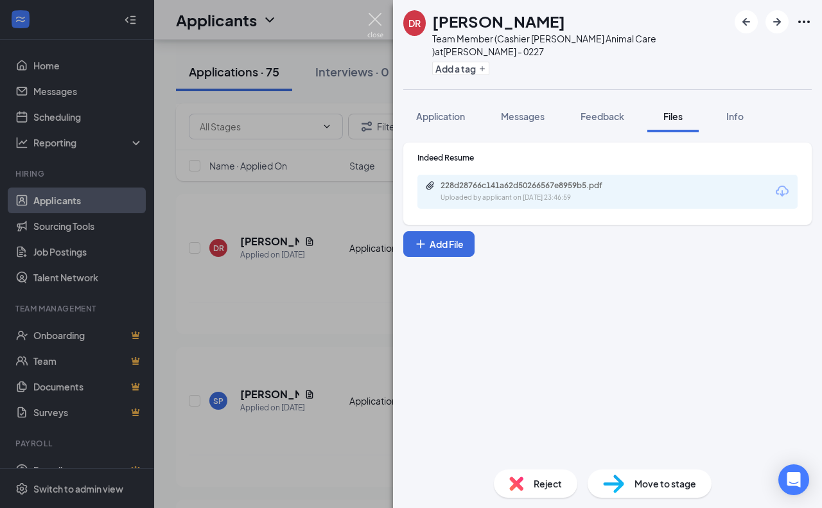
click at [380, 21] on img at bounding box center [375, 25] width 16 height 25
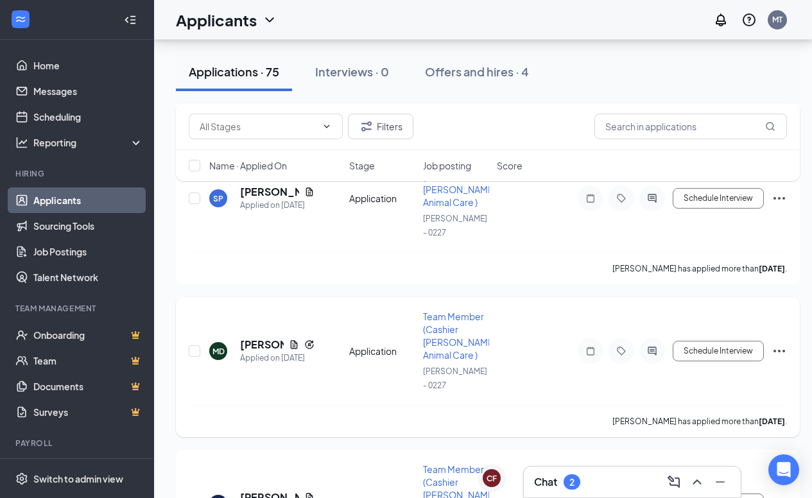
scroll to position [4040, 0]
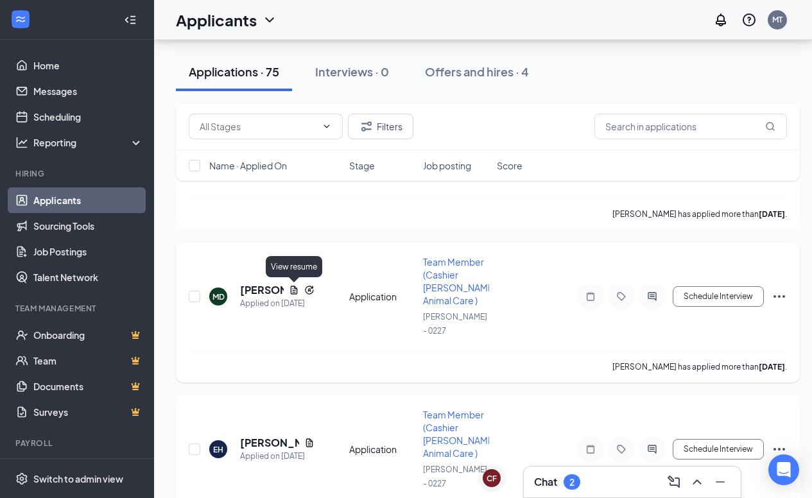
click at [297, 288] on icon "Document" at bounding box center [294, 290] width 7 height 8
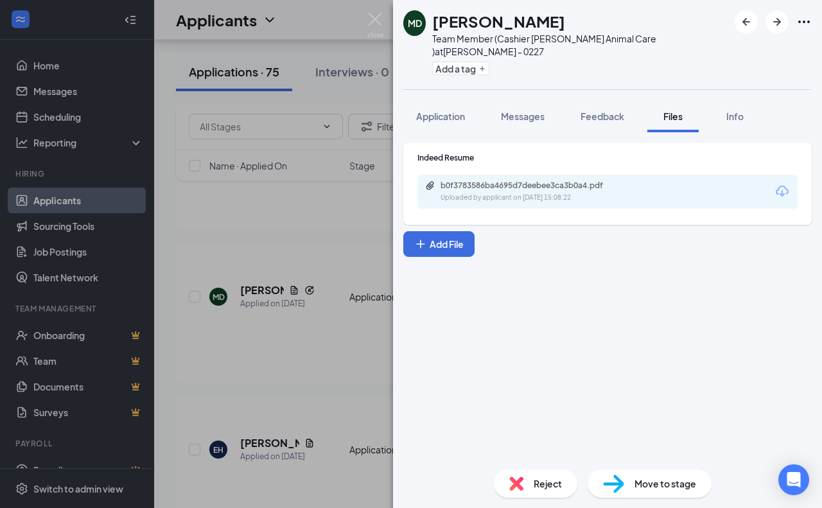
click at [527, 175] on div "b0f3783586ba4695d7deebee3ca3b0a4.pdf Uploaded by applicant on [DATE] 15:08:22" at bounding box center [607, 192] width 380 height 34
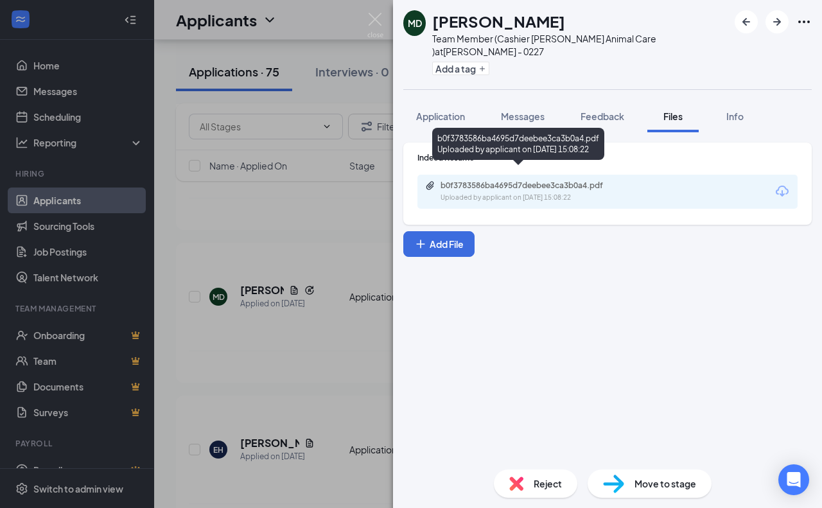
click at [529, 193] on div "Uploaded by applicant on [DATE] 15:08:22" at bounding box center [537, 198] width 193 height 10
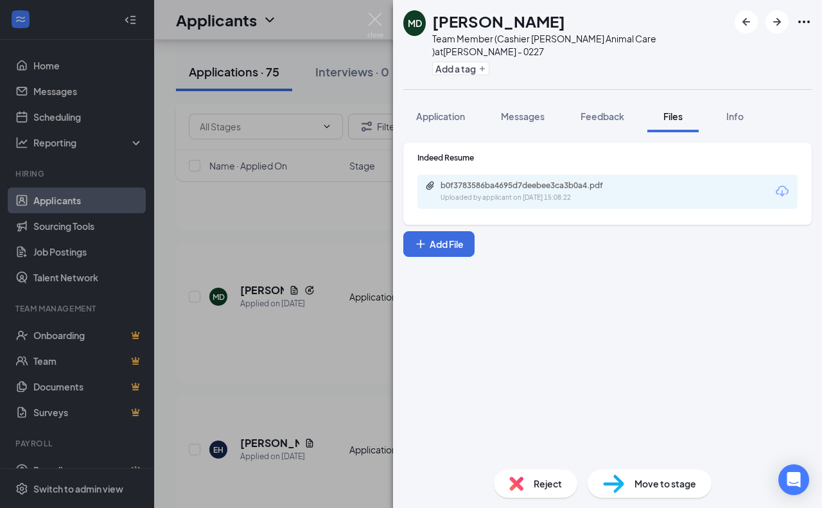
drag, startPoint x: 218, startPoint y: 231, endPoint x: 296, endPoint y: 275, distance: 89.7
click at [222, 247] on div "MD [PERSON_NAME] Team Member (Cashier [PERSON_NAME] Animal Care ) at [GEOGRAPHI…" at bounding box center [411, 254] width 822 height 508
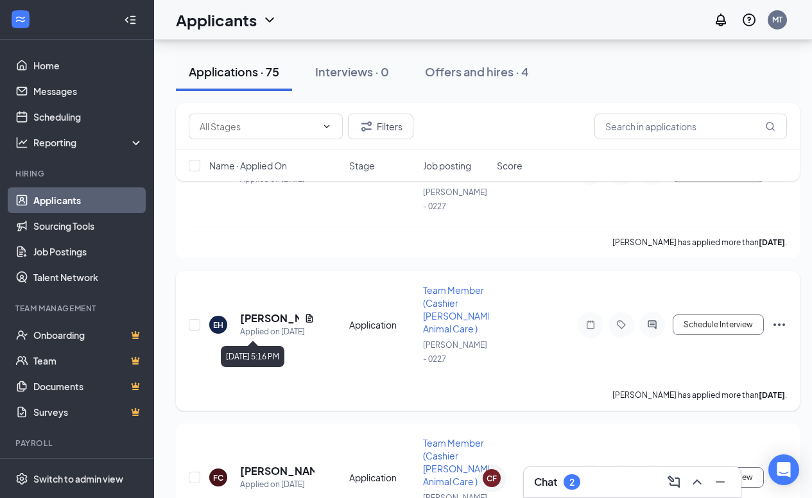
scroll to position [4245, 0]
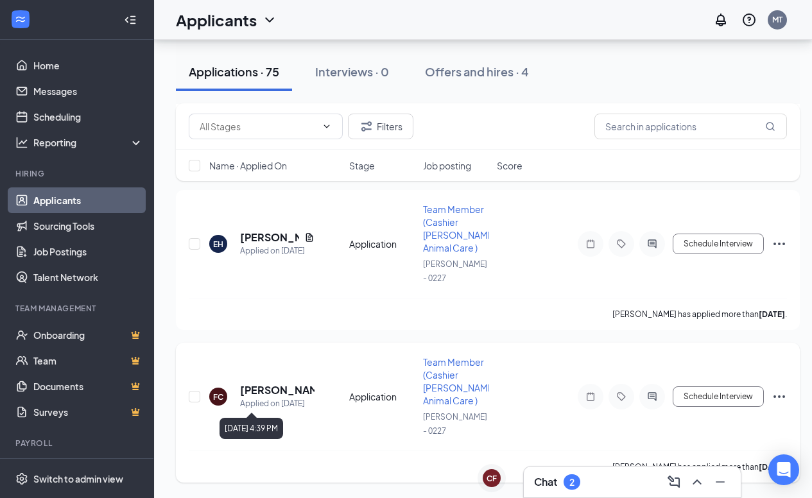
click at [274, 400] on div "Applied on [DATE]" at bounding box center [277, 404] width 74 height 13
click at [272, 391] on h5 "[PERSON_NAME]" at bounding box center [277, 390] width 74 height 14
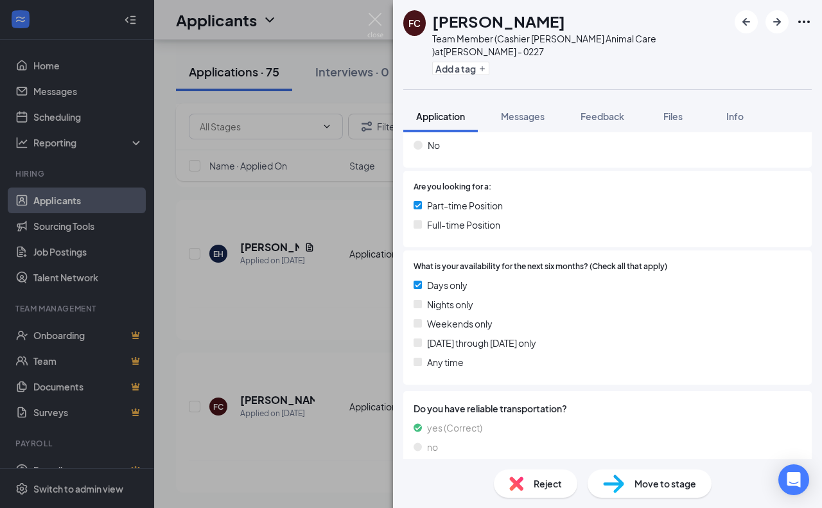
scroll to position [231, 0]
drag, startPoint x: 374, startPoint y: 24, endPoint x: 318, endPoint y: 189, distance: 174.4
click at [374, 26] on img at bounding box center [375, 25] width 16 height 25
